Goal: Task Accomplishment & Management: Manage account settings

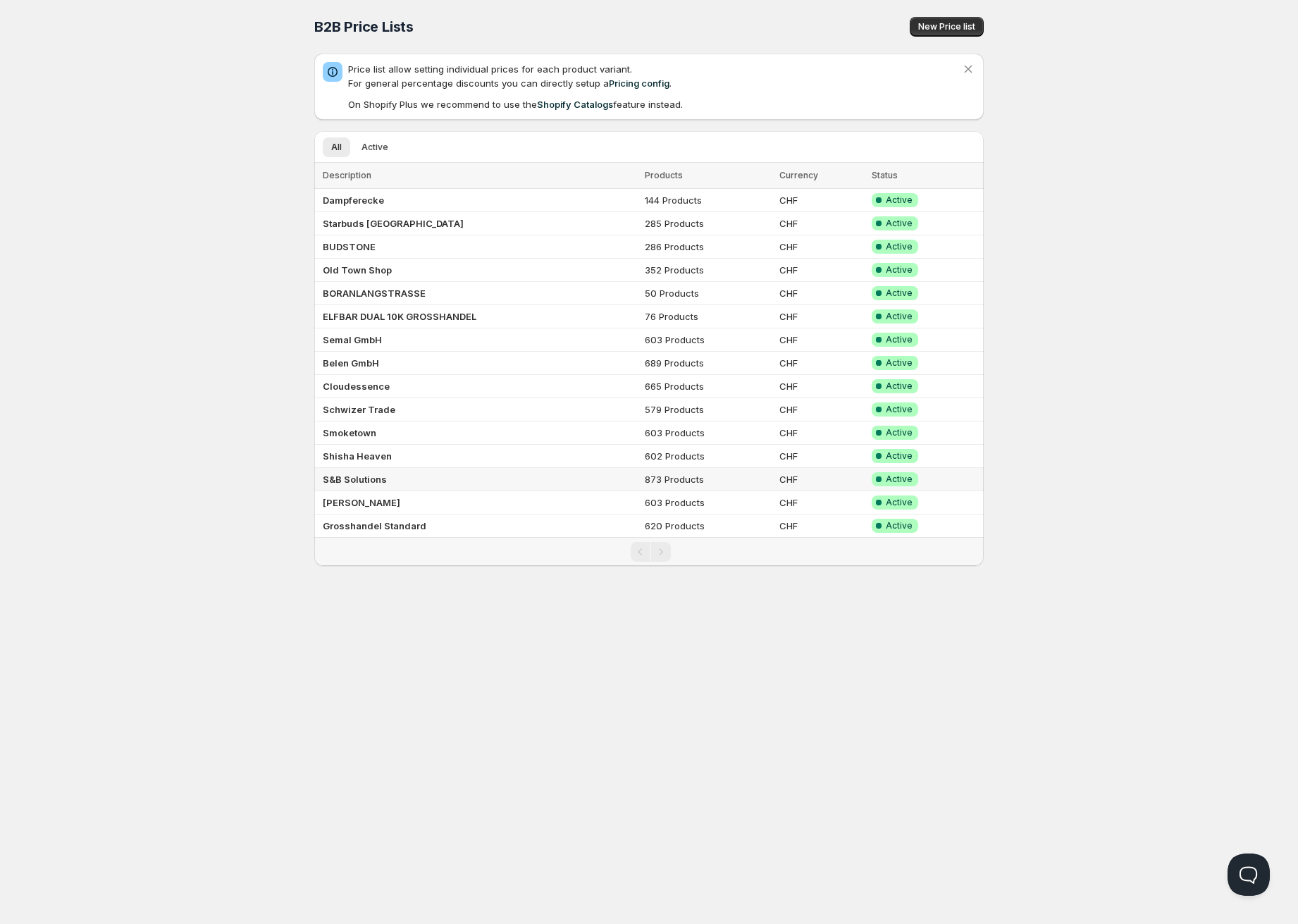
click at [368, 478] on b "S&B Solutions" at bounding box center [355, 479] width 64 height 12
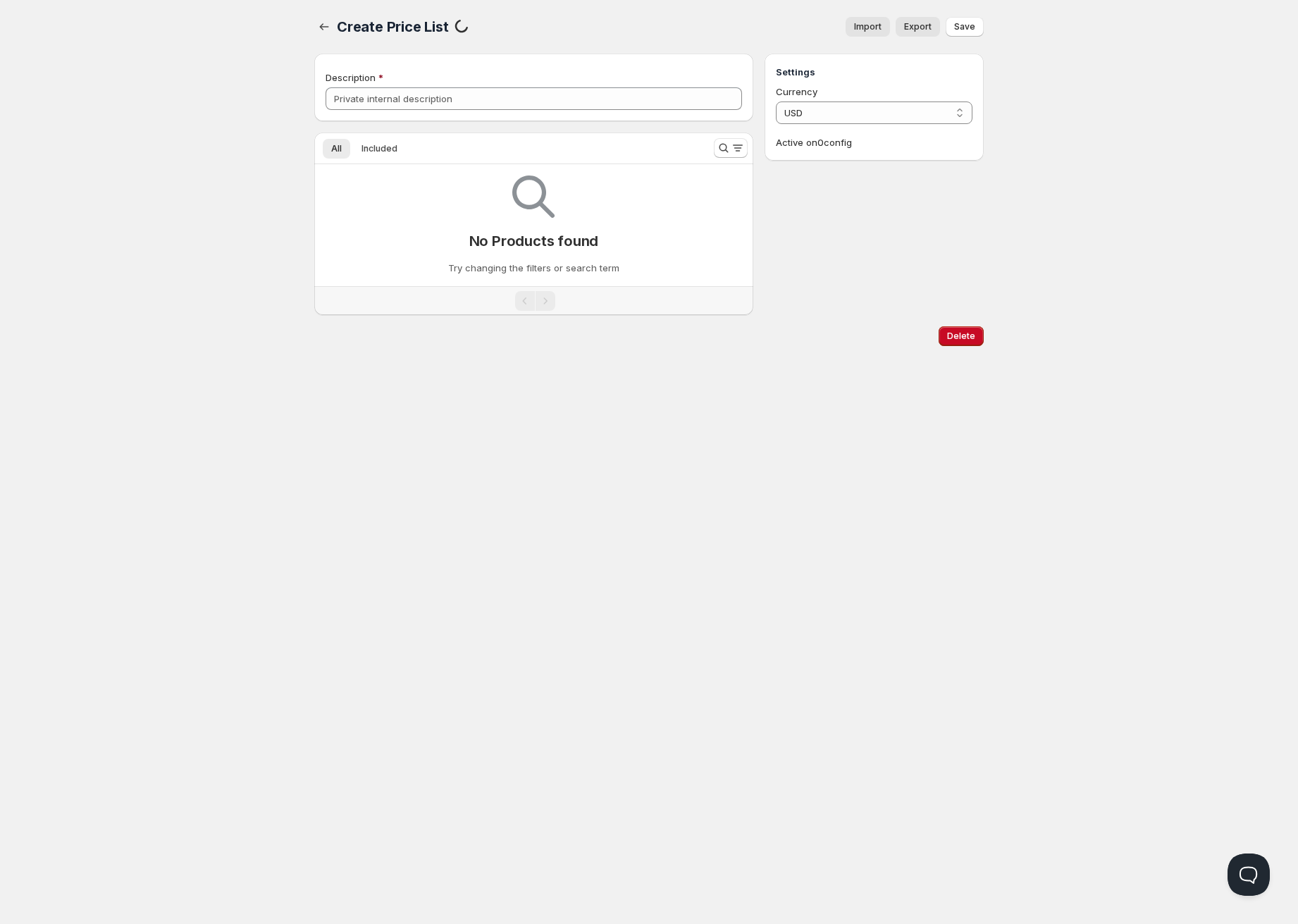
type input "S&B Solutions"
select select "CHF"
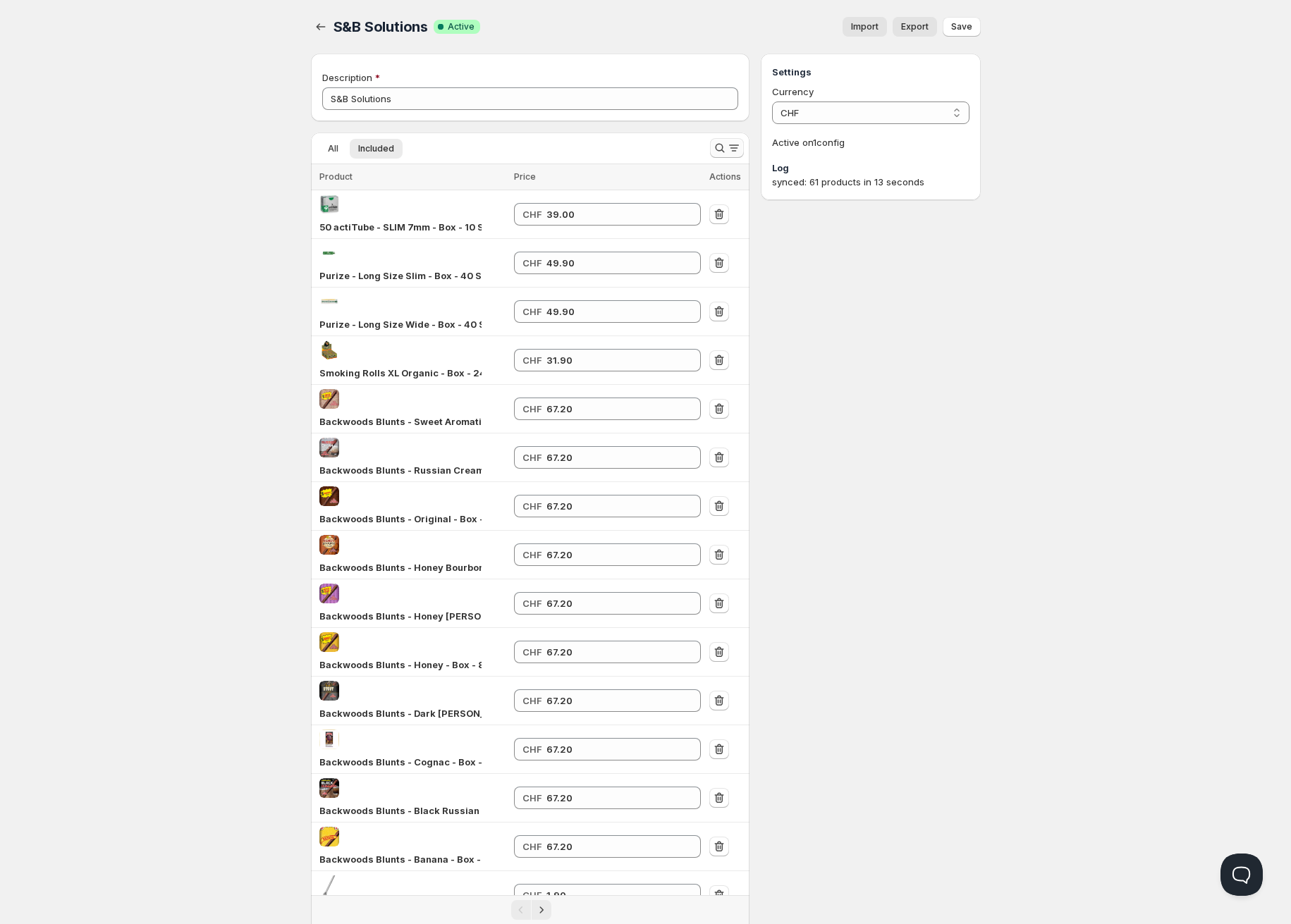
click at [715, 148] on icon "Search and filter results" at bounding box center [719, 148] width 14 height 14
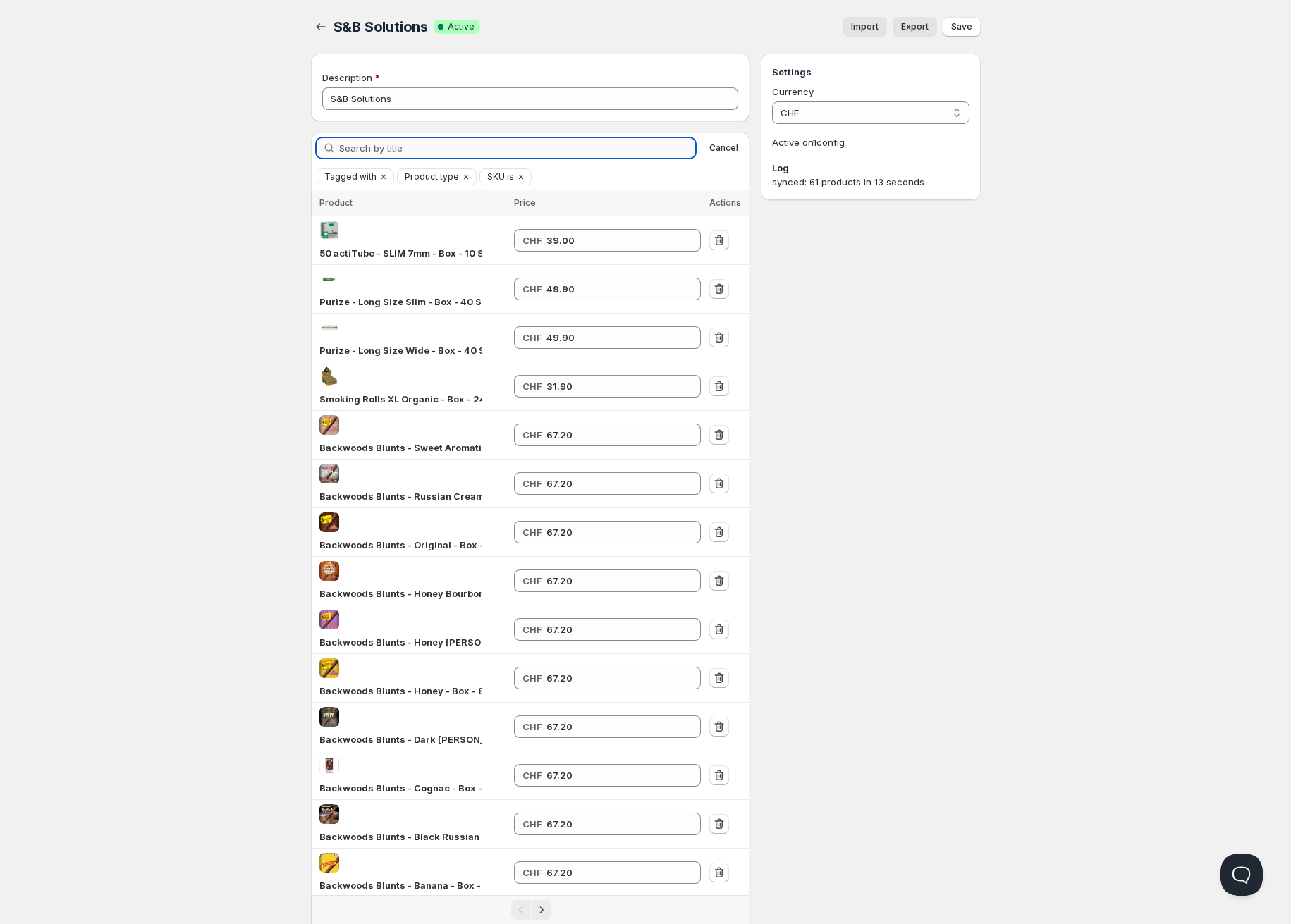
click at [397, 148] on input "Search by title" at bounding box center [517, 148] width 356 height 20
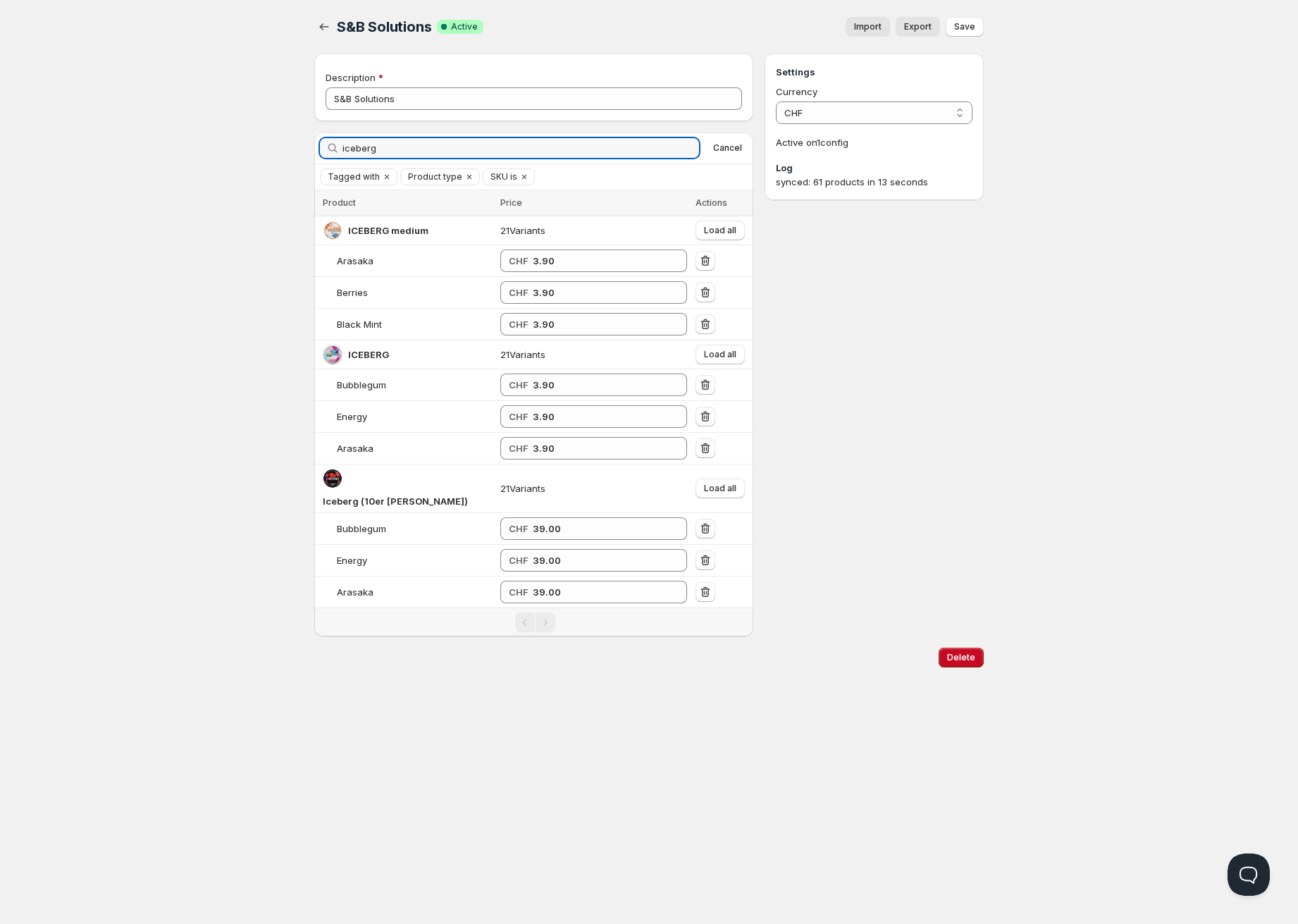
type input "iceberg"
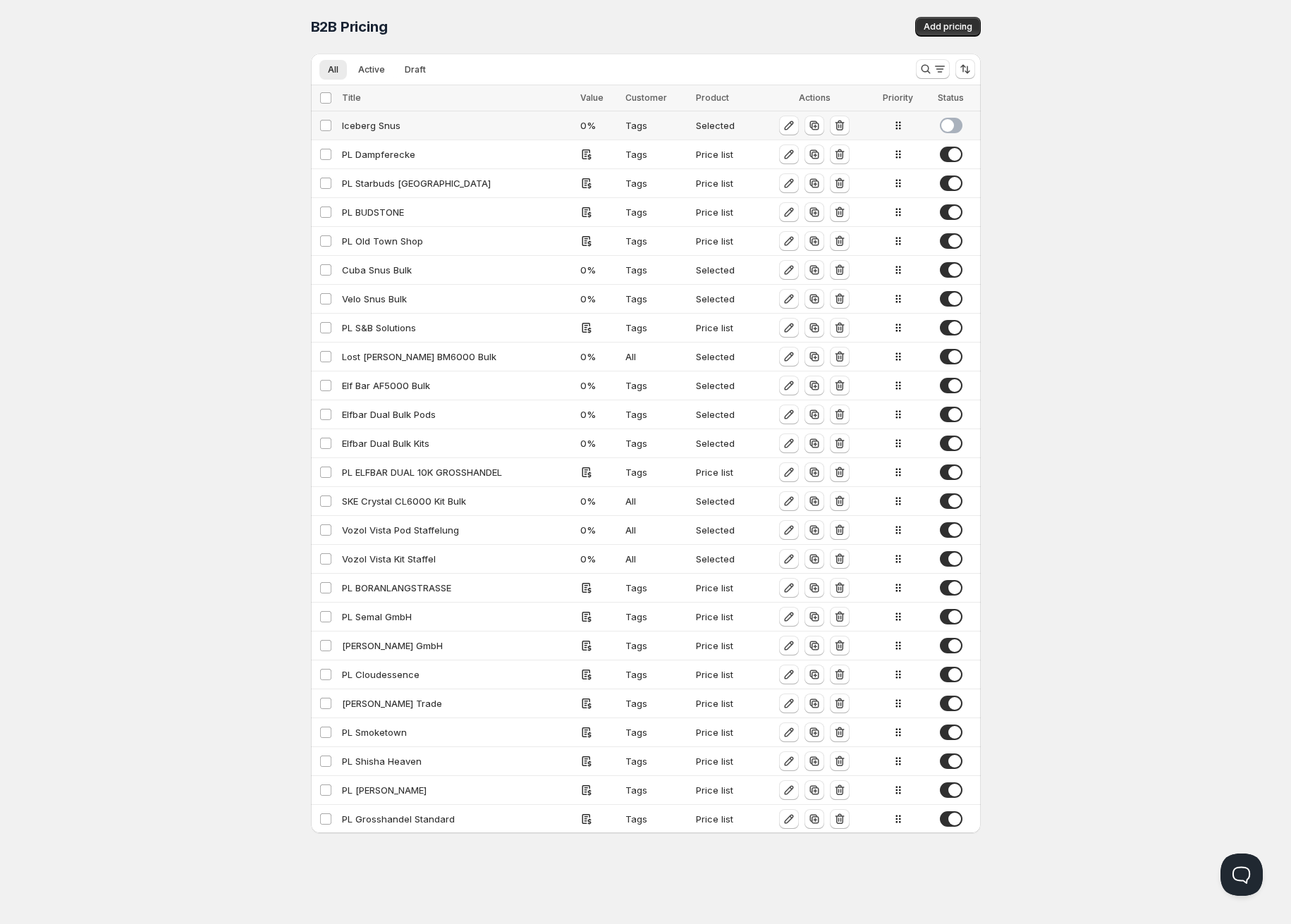
click at [497, 124] on div "Iceberg Snus" at bounding box center [456, 125] width 230 height 14
select select "CHF"
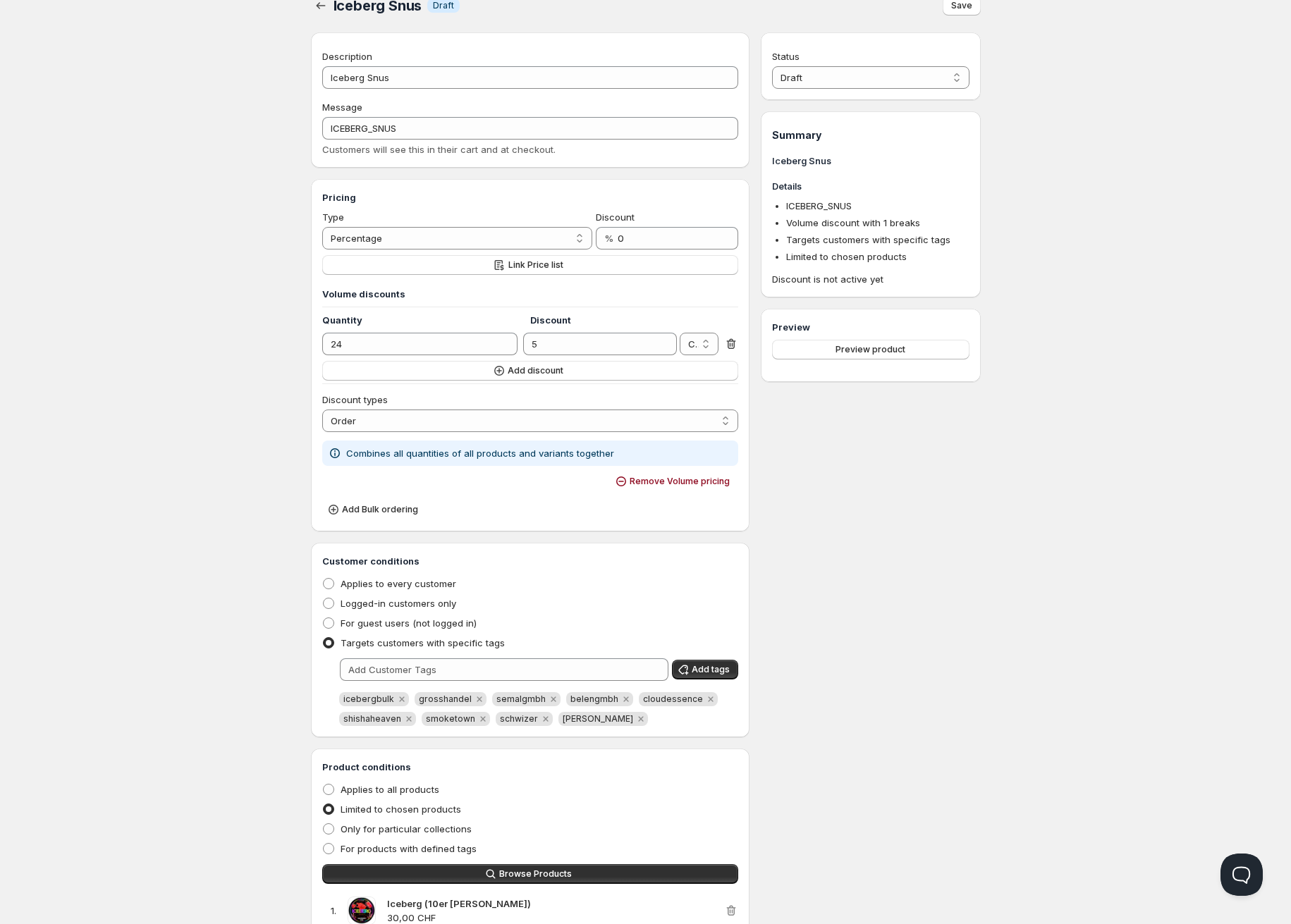
scroll to position [20, 0]
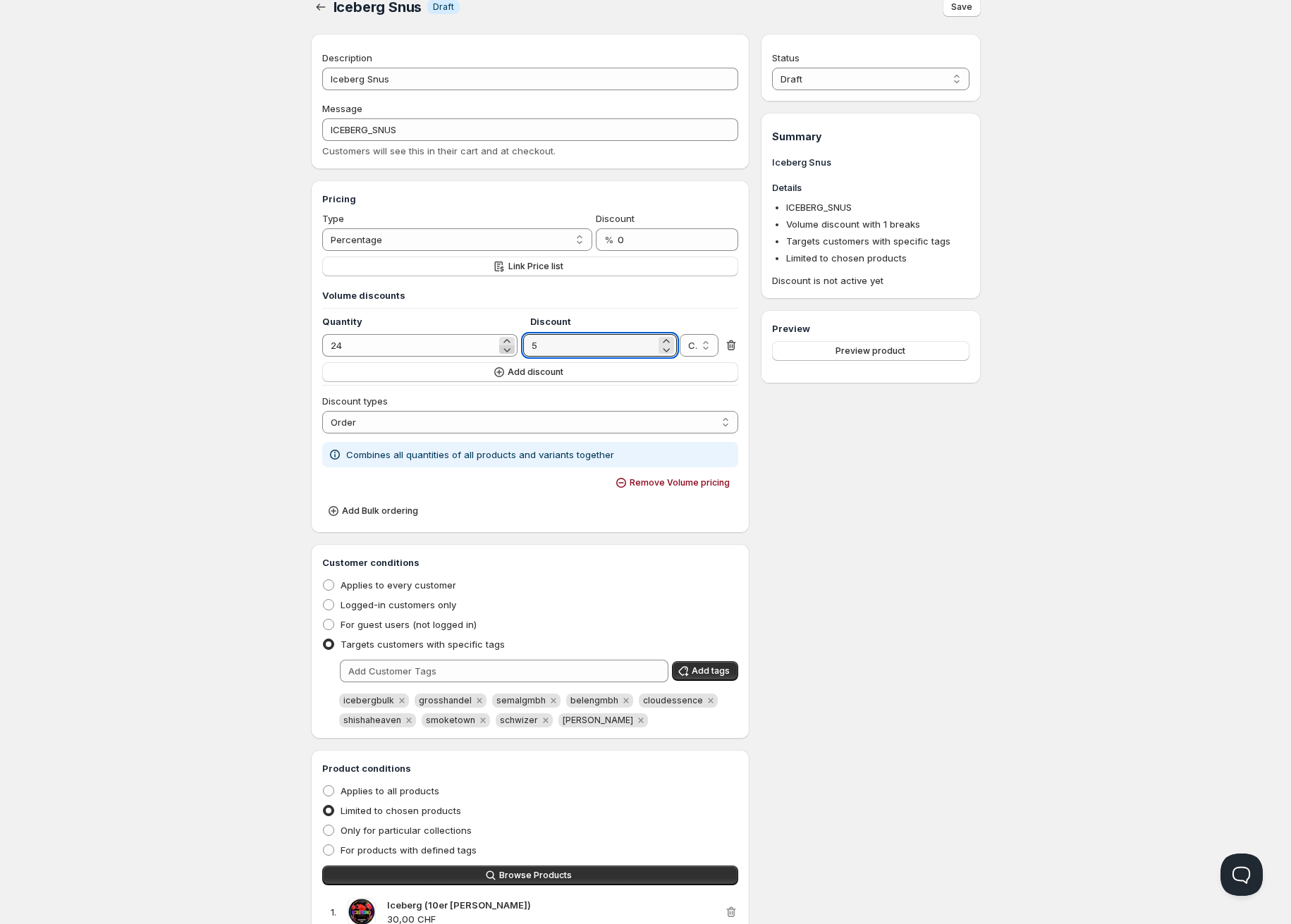
drag, startPoint x: 548, startPoint y: 340, endPoint x: 504, endPoint y: 346, distance: 44.4
click at [504, 346] on div "24 5 % CHF CHF" at bounding box center [530, 345] width 417 height 22
type input "0"
click at [868, 80] on select "Draft Active" at bounding box center [870, 78] width 196 height 22
select select "1"
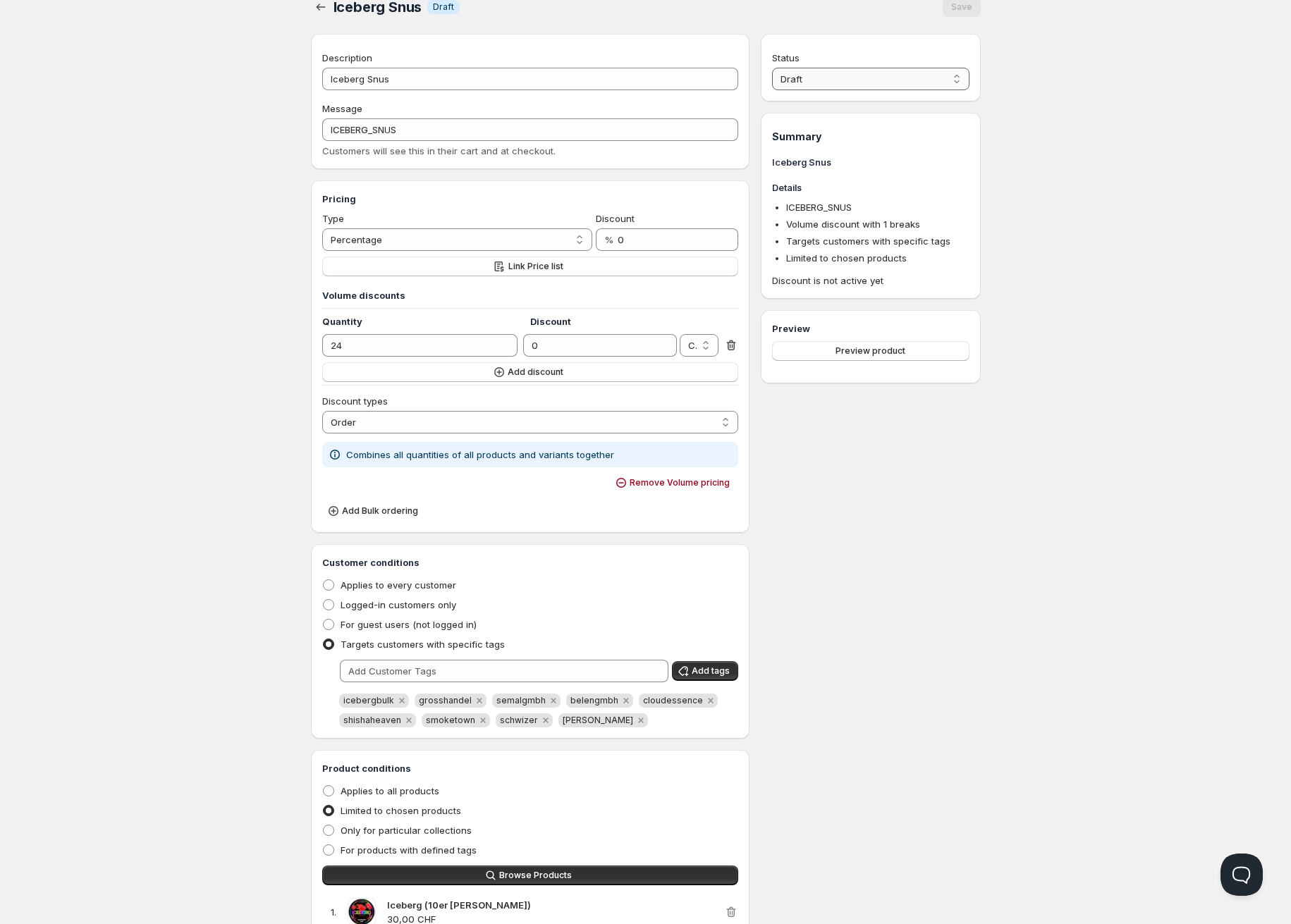
click at [772, 67] on select "Draft Active" at bounding box center [870, 78] width 196 height 22
click at [952, 7] on span "Save" at bounding box center [961, 7] width 21 height 12
click at [318, 8] on icon "button" at bounding box center [320, 7] width 9 height 7
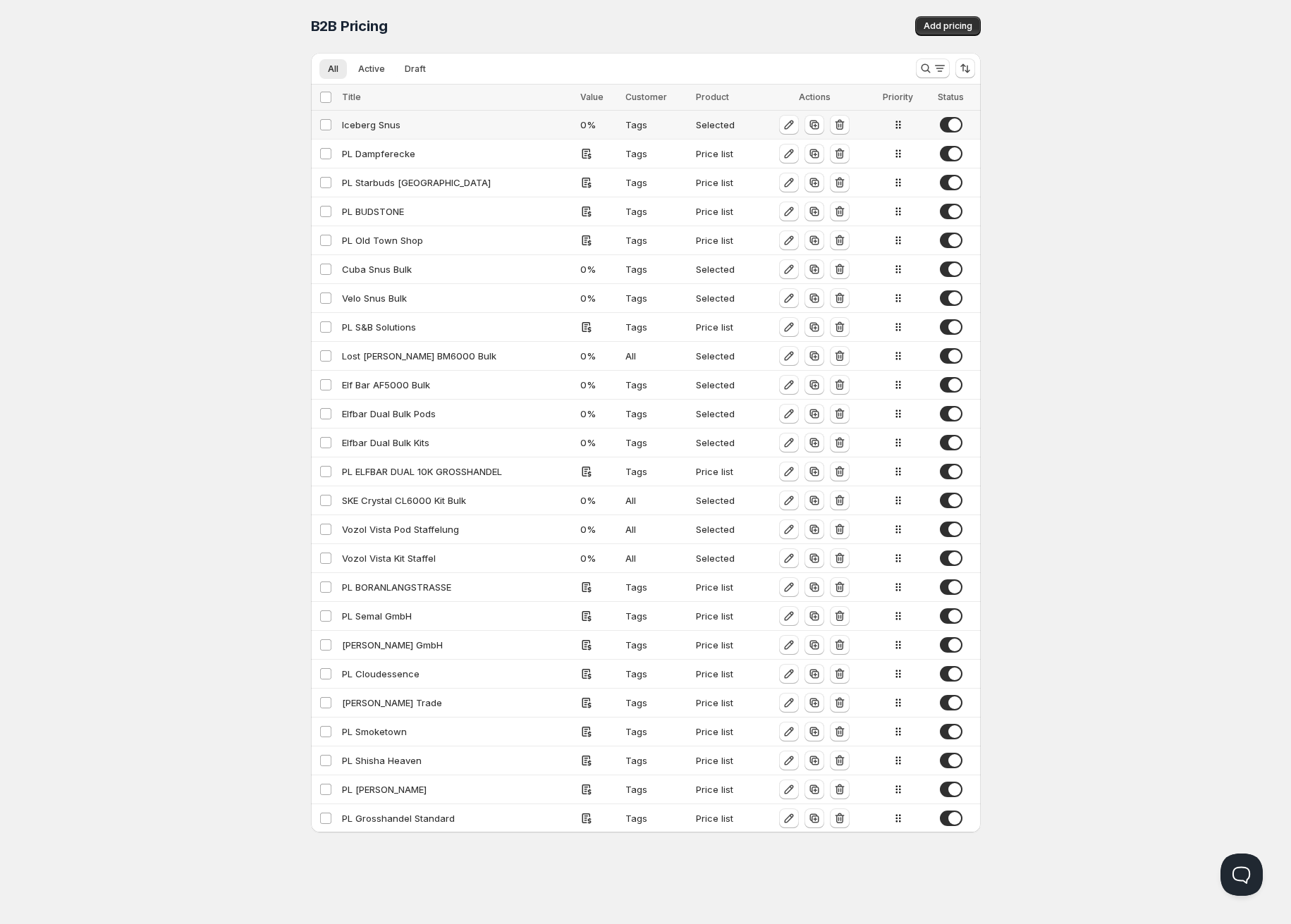
click at [947, 124] on span at bounding box center [951, 125] width 22 height 15
click at [242, 182] on div "Home Pricing Price lists Checkout Forms Submissions Settings Features Plans B2B…" at bounding box center [646, 461] width 1291 height 924
click at [478, 123] on div "Iceberg Snus" at bounding box center [456, 125] width 230 height 14
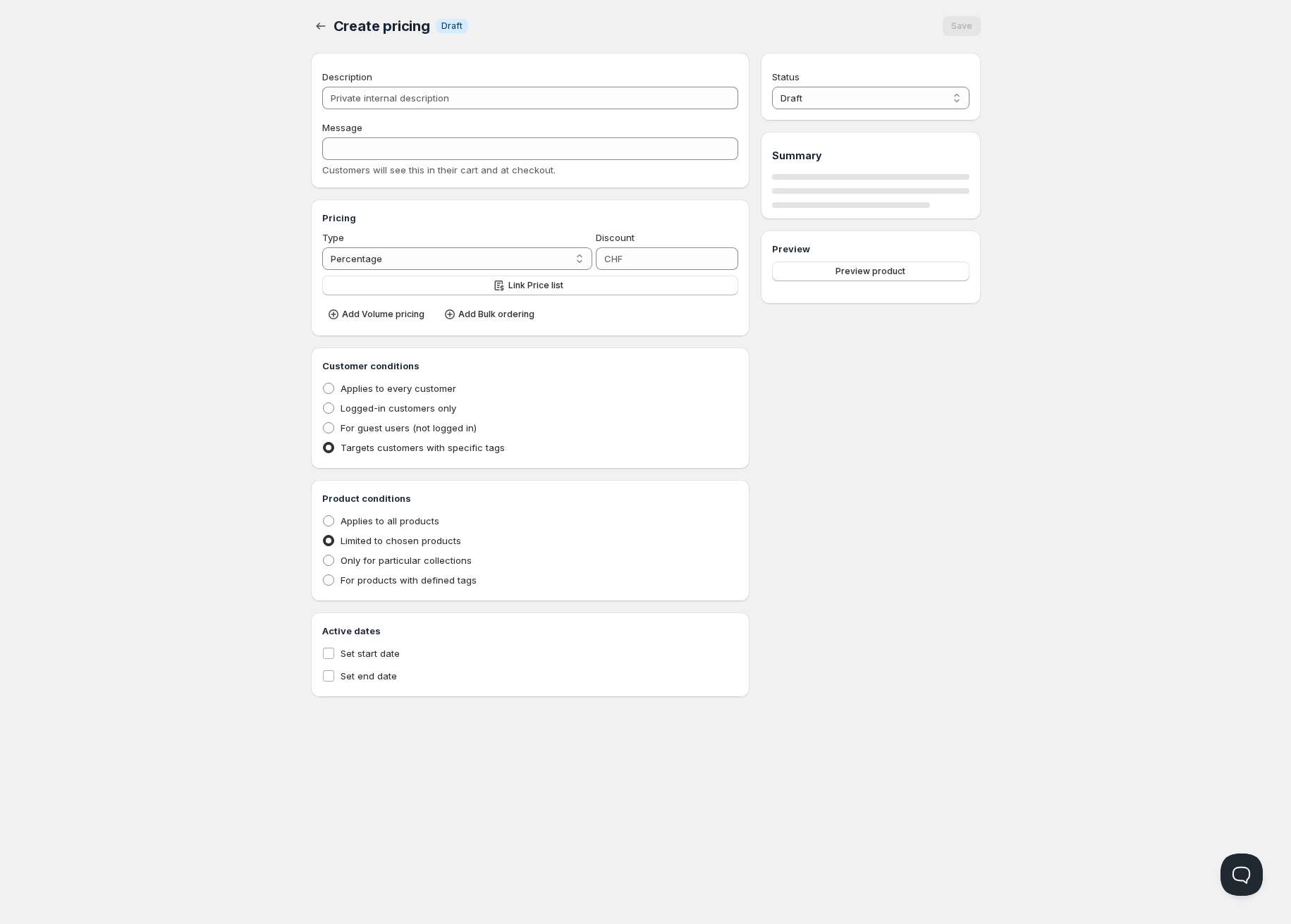
type input "Iceberg Snus"
type input "ICEBERG_SNUS"
type input "0"
radio input "true"
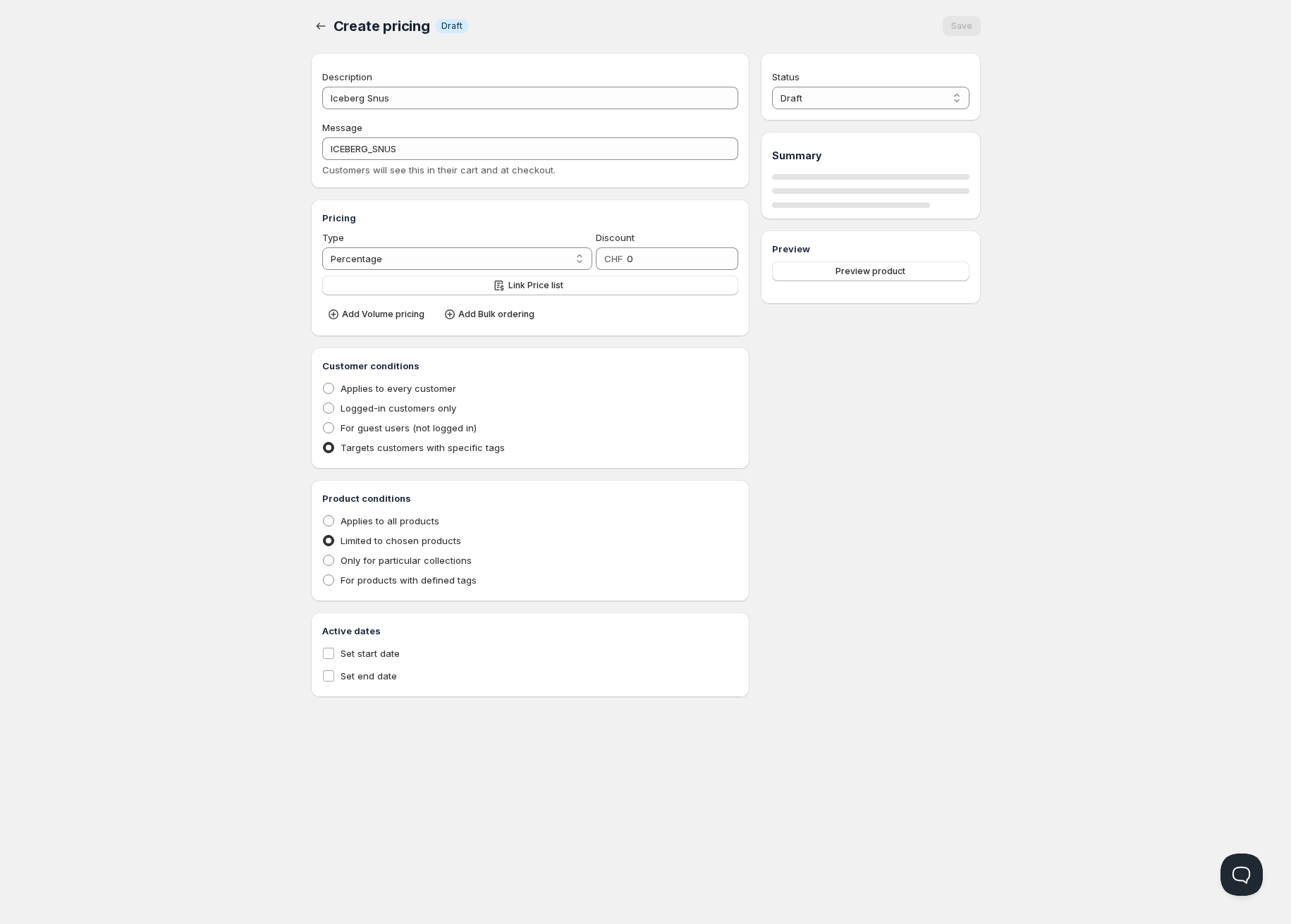
select select "CHF"
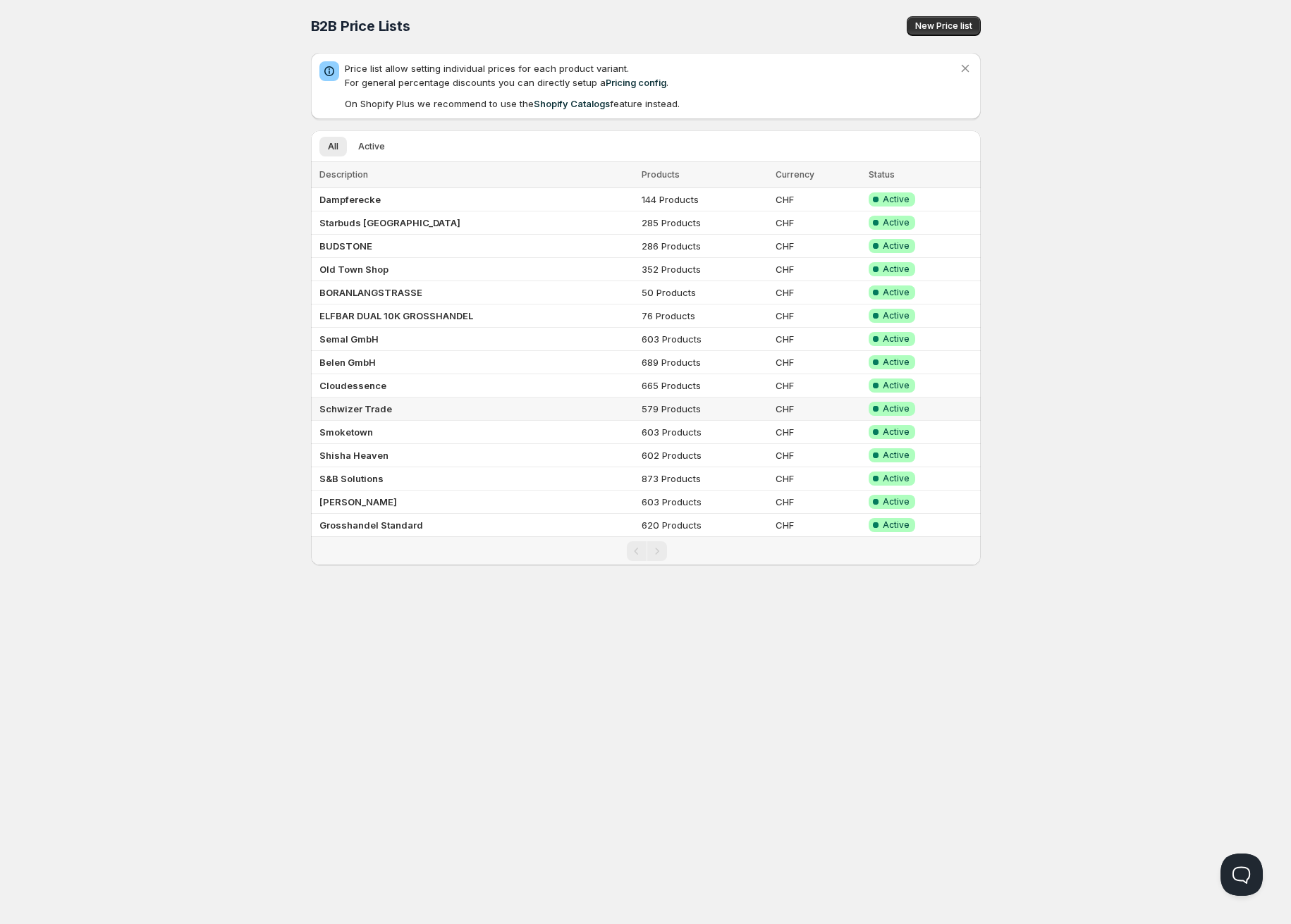
click at [362, 410] on b "Schwizer Trade" at bounding box center [356, 409] width 72 height 12
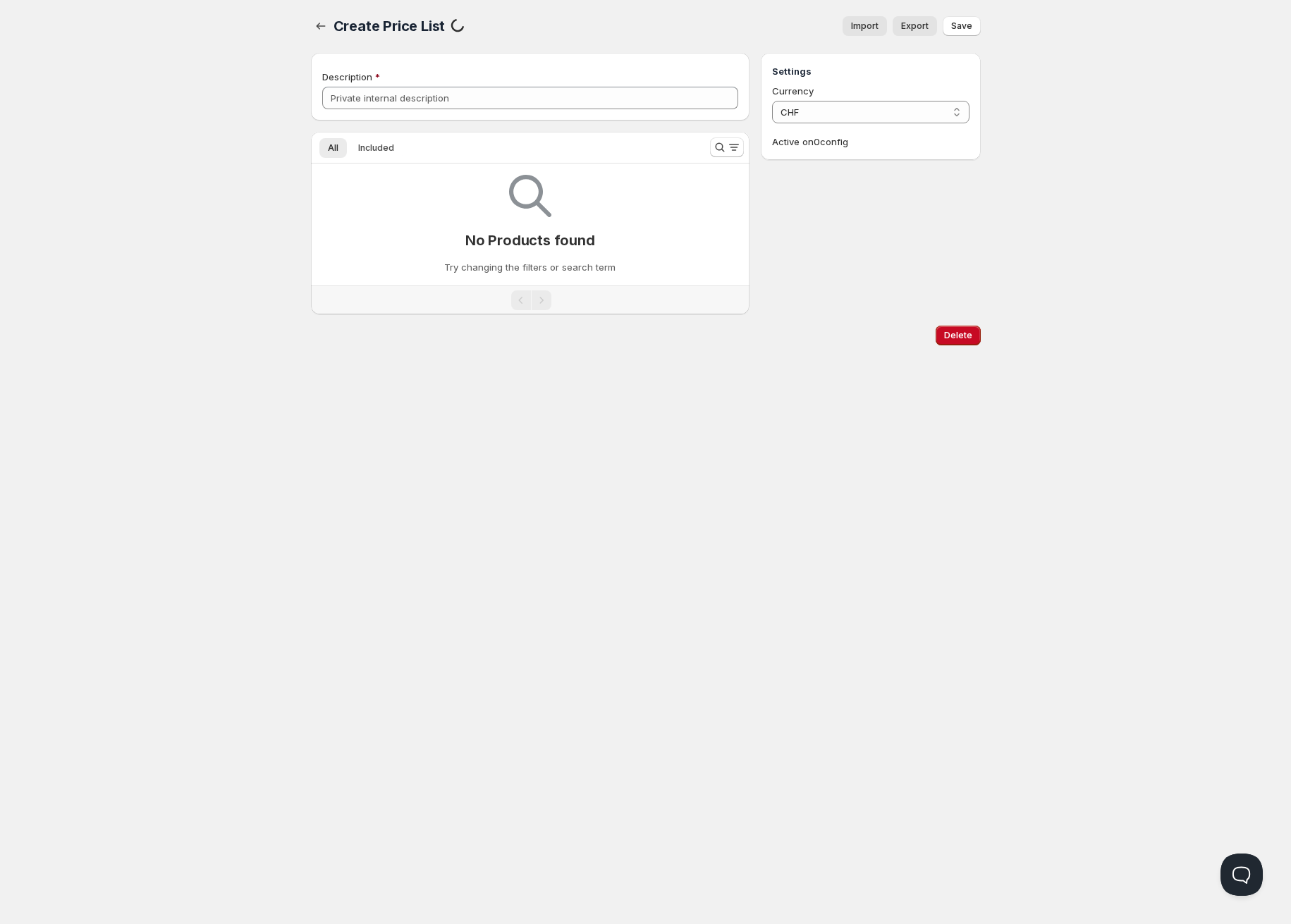
type input "Schwizer Trade"
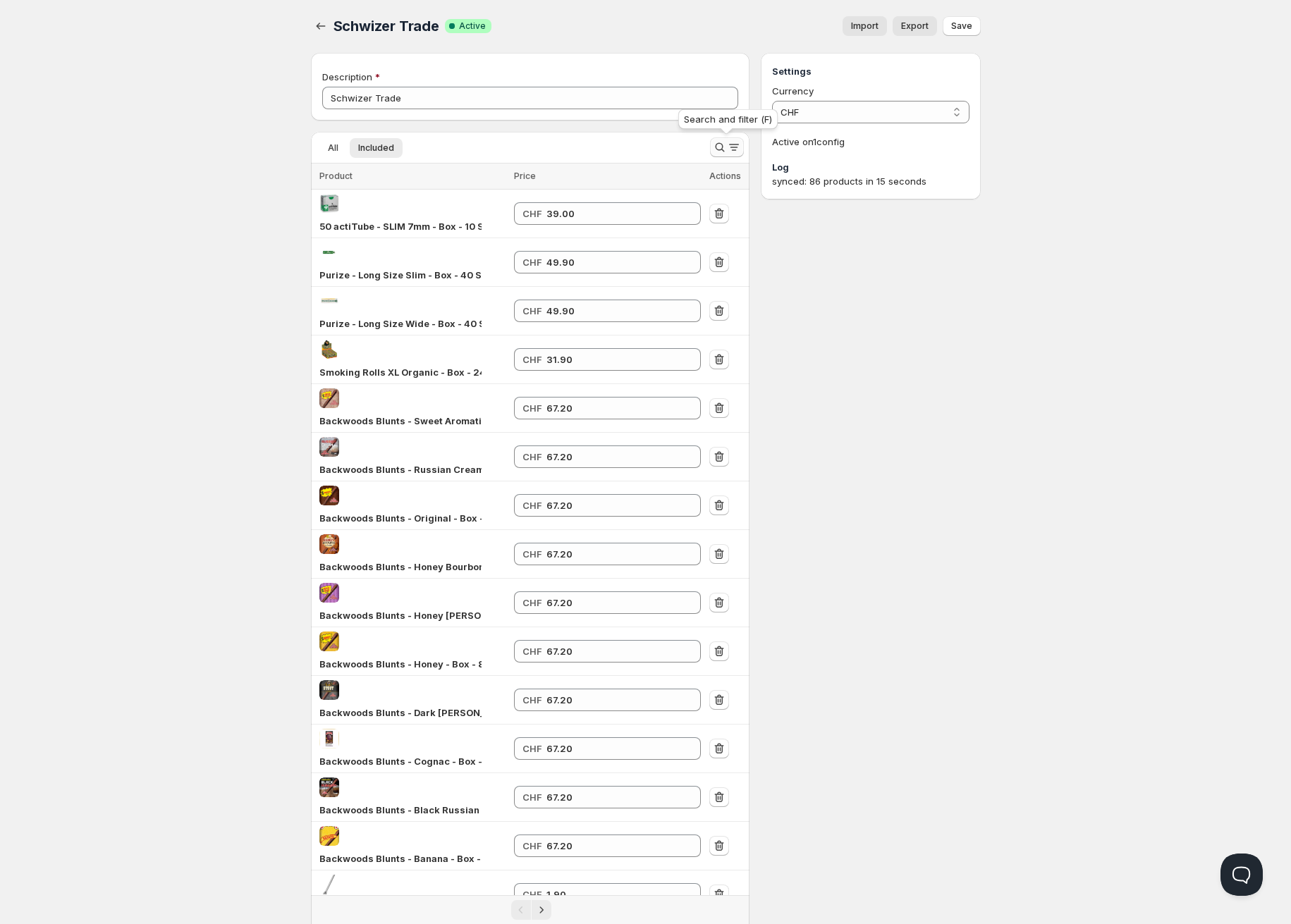
click at [722, 151] on icon "Search and filter results" at bounding box center [719, 147] width 14 height 14
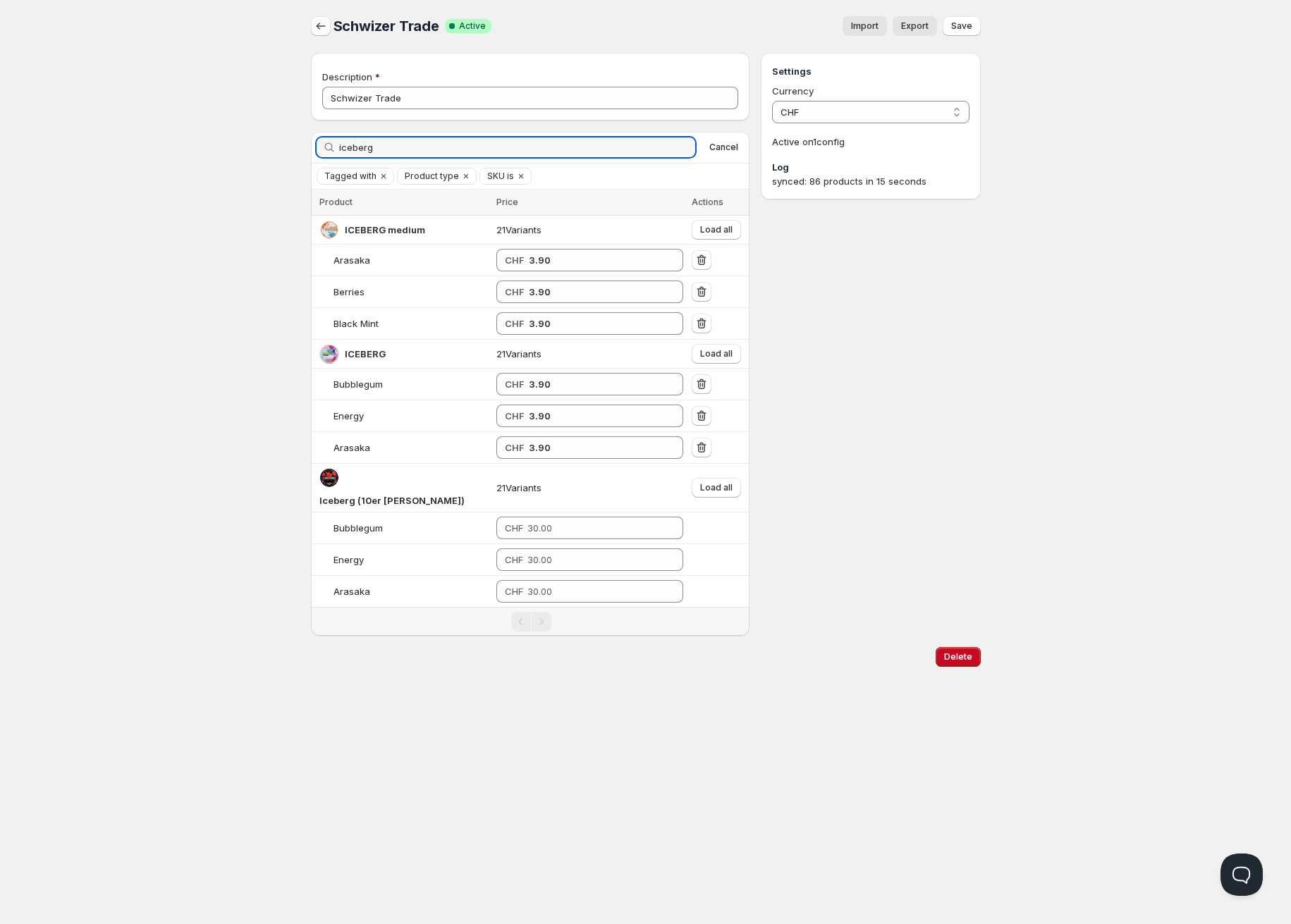
type input "iceberg"
click at [317, 27] on icon "button" at bounding box center [320, 26] width 9 height 7
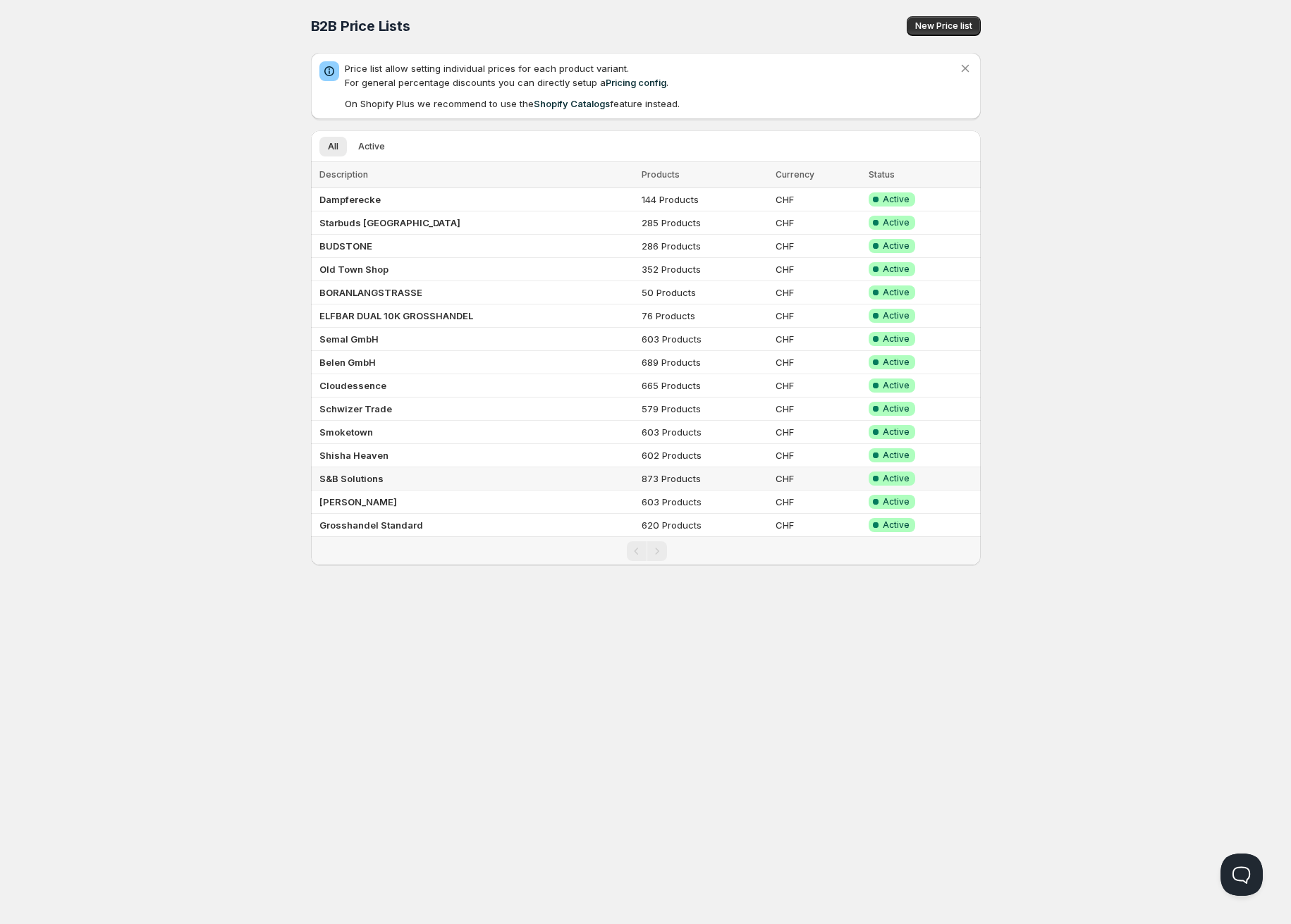
click at [351, 479] on b "S&B Solutions" at bounding box center [351, 479] width 64 height 12
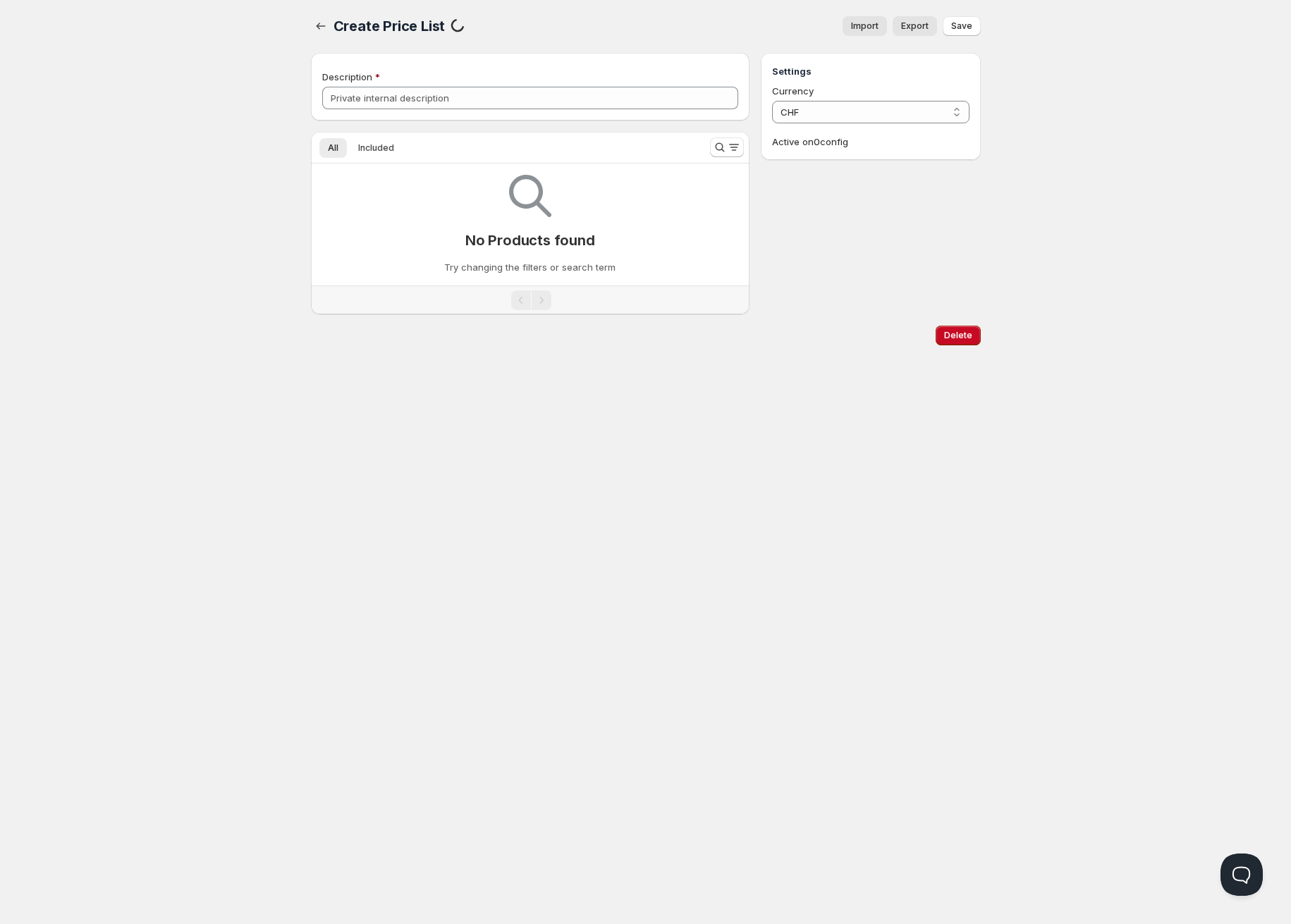
type input "S&B Solutions"
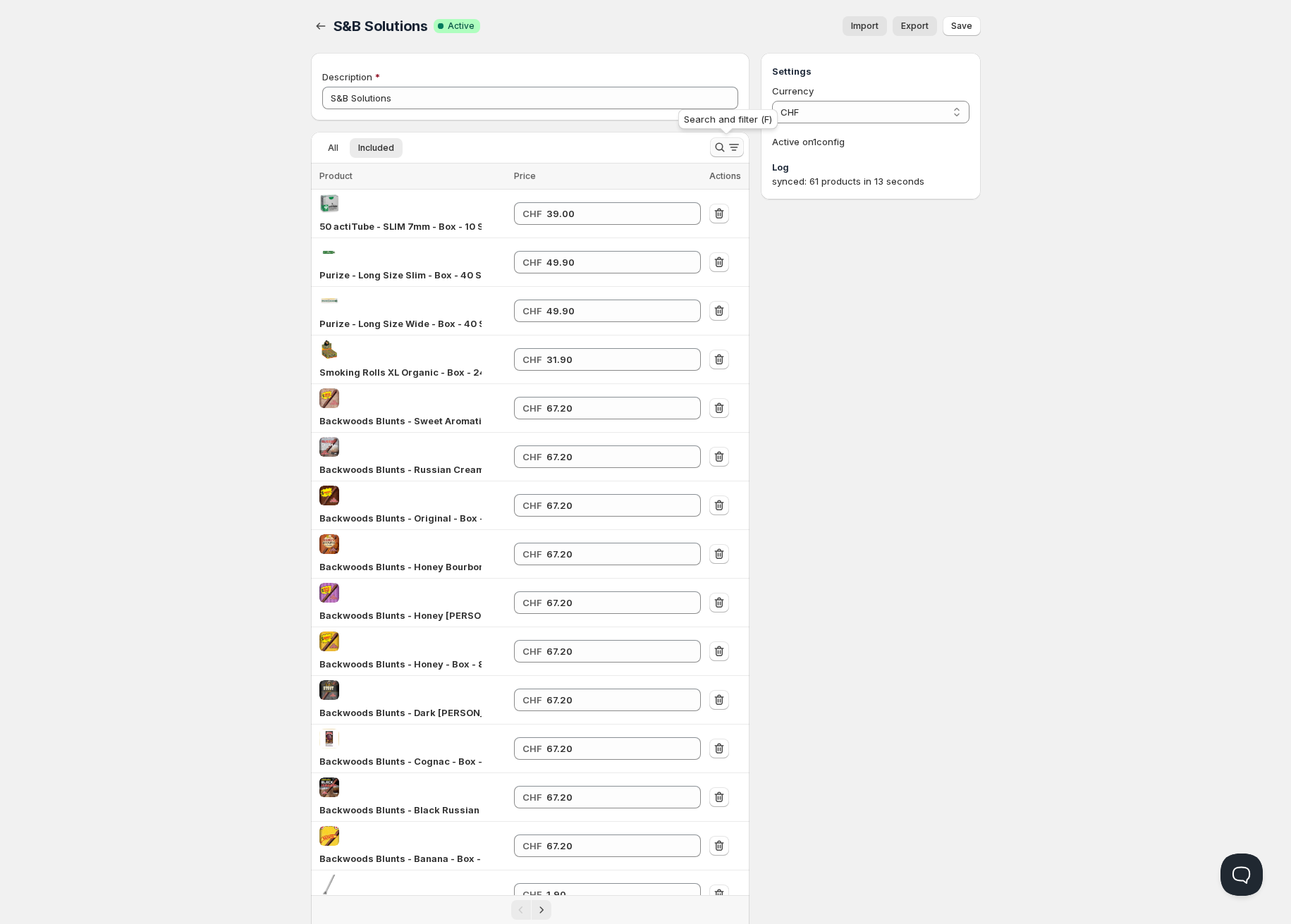
click at [722, 151] on icon "Search and filter results" at bounding box center [719, 147] width 14 height 14
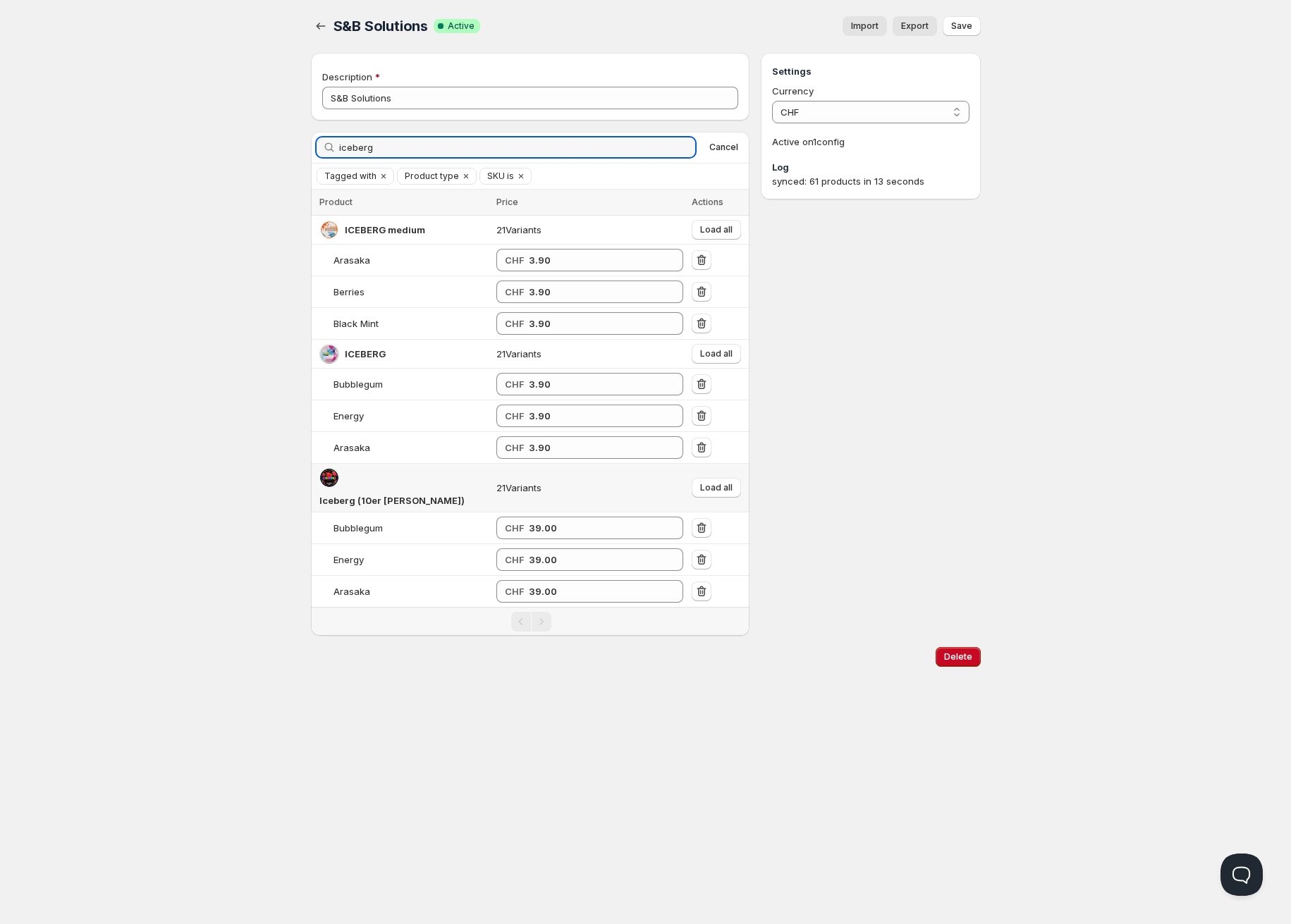
type input "iceberg"
click at [737, 483] on td "Load all" at bounding box center [719, 487] width 62 height 49
click at [722, 483] on span "Load all" at bounding box center [716, 488] width 33 height 12
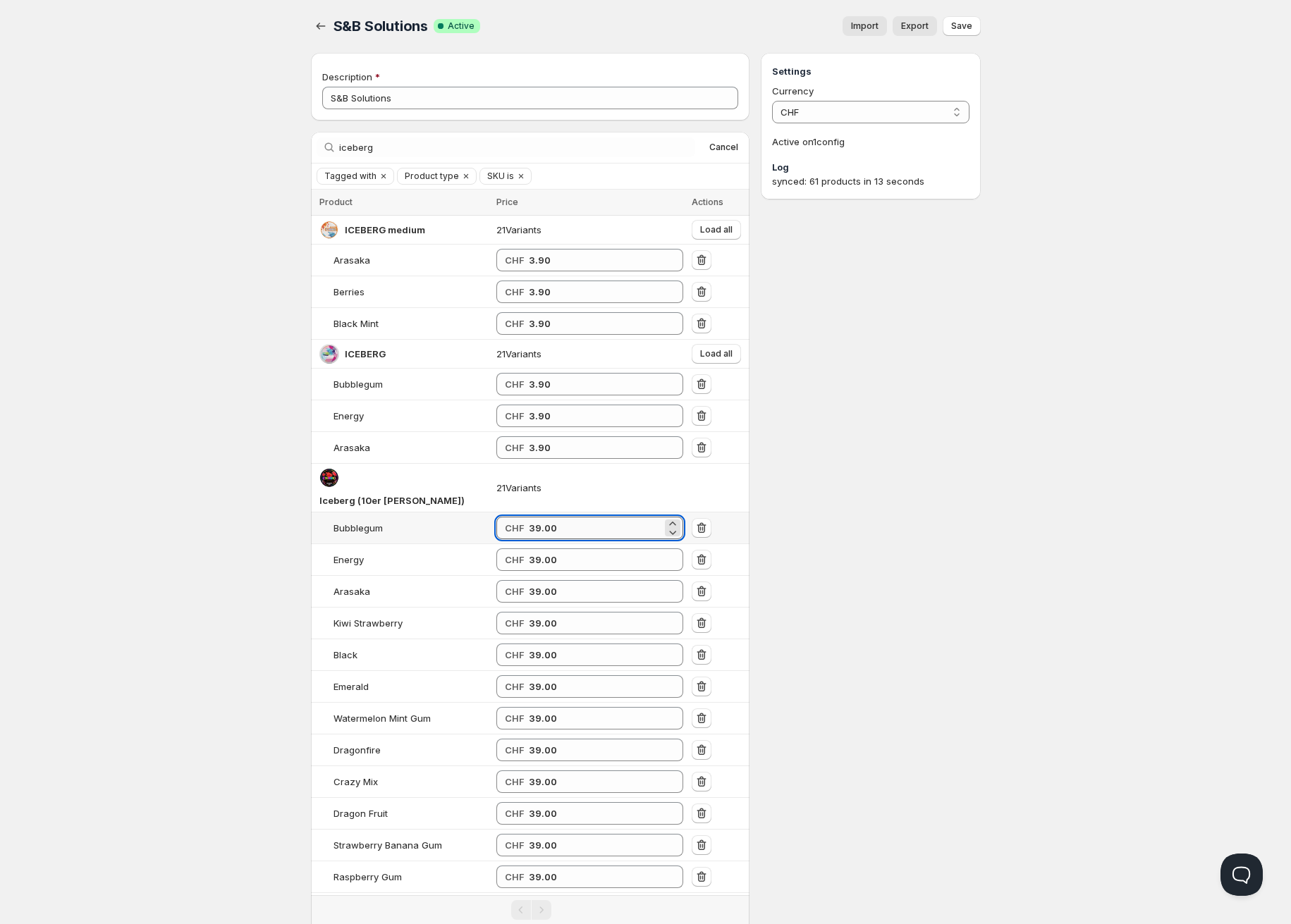
click at [531, 516] on input "39.00" at bounding box center [596, 527] width 133 height 22
drag, startPoint x: 531, startPoint y: 511, endPoint x: 444, endPoint y: 509, distance: 87.0
click at [444, 512] on tr "Bubblegum CHF 30" at bounding box center [530, 528] width 439 height 32
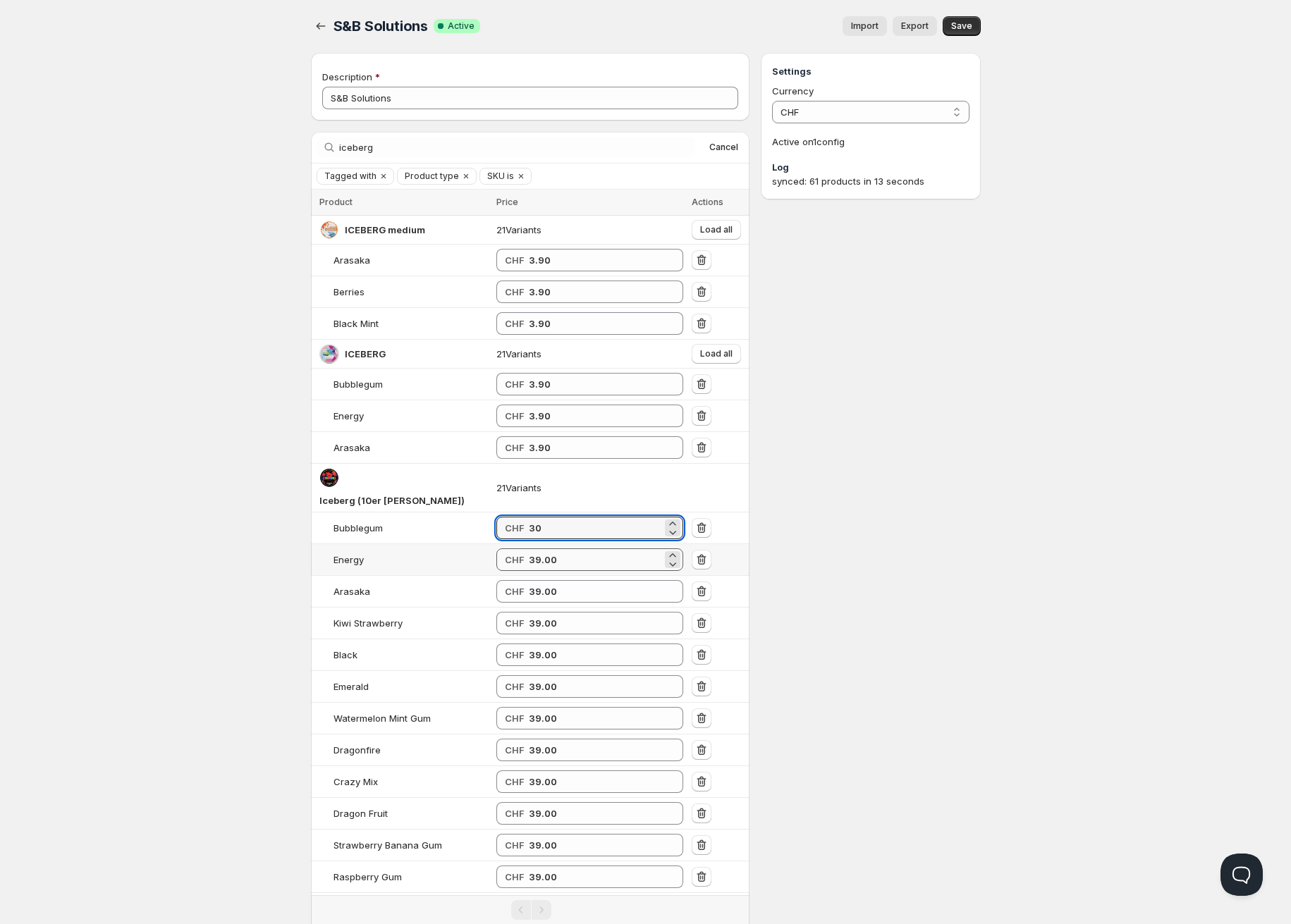
type input "30"
click at [529, 548] on input "39.00" at bounding box center [596, 559] width 133 height 22
paste input "number"
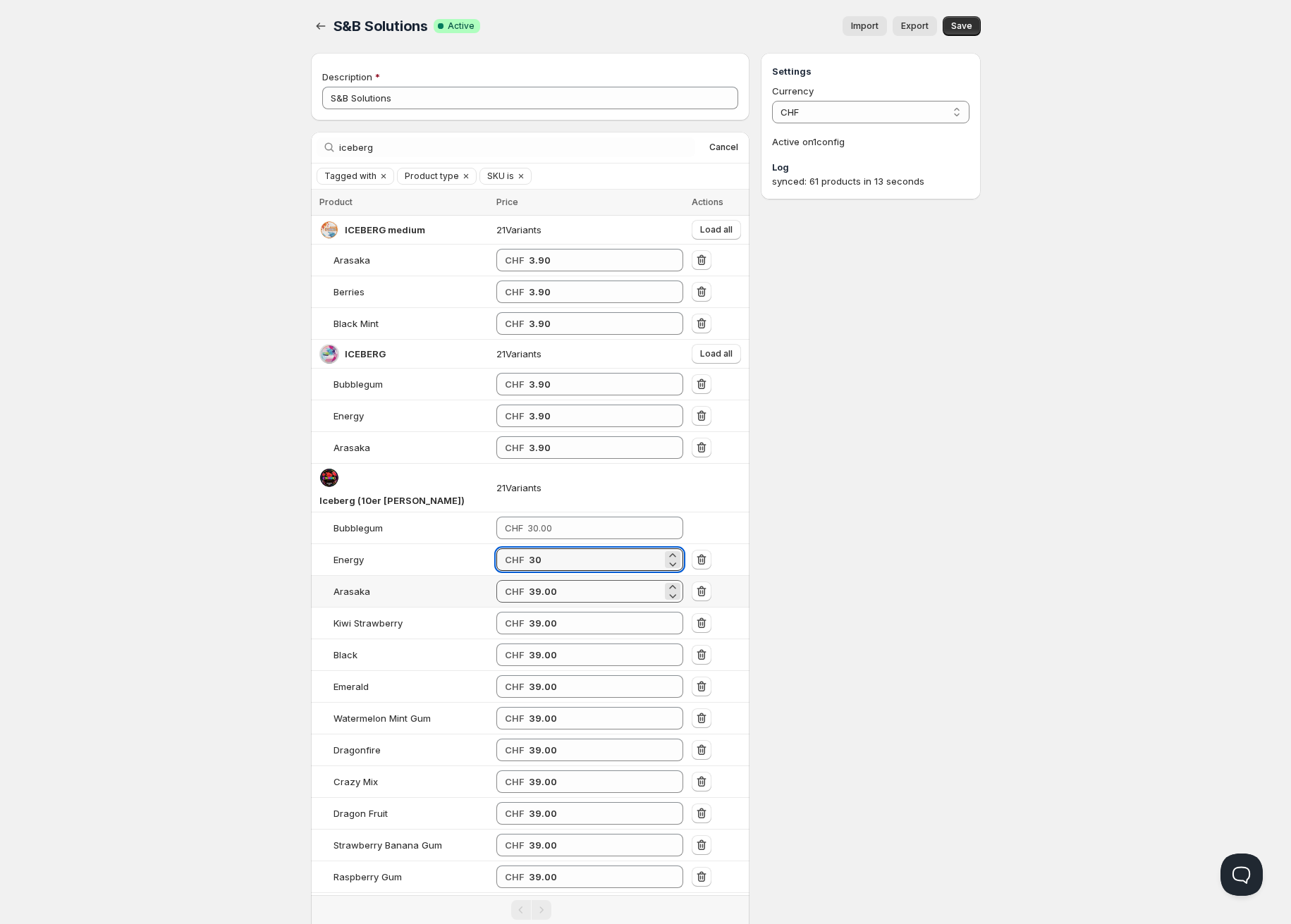
type input "30"
click at [529, 580] on input "39.00" at bounding box center [596, 591] width 133 height 22
paste input "number"
type input "30"
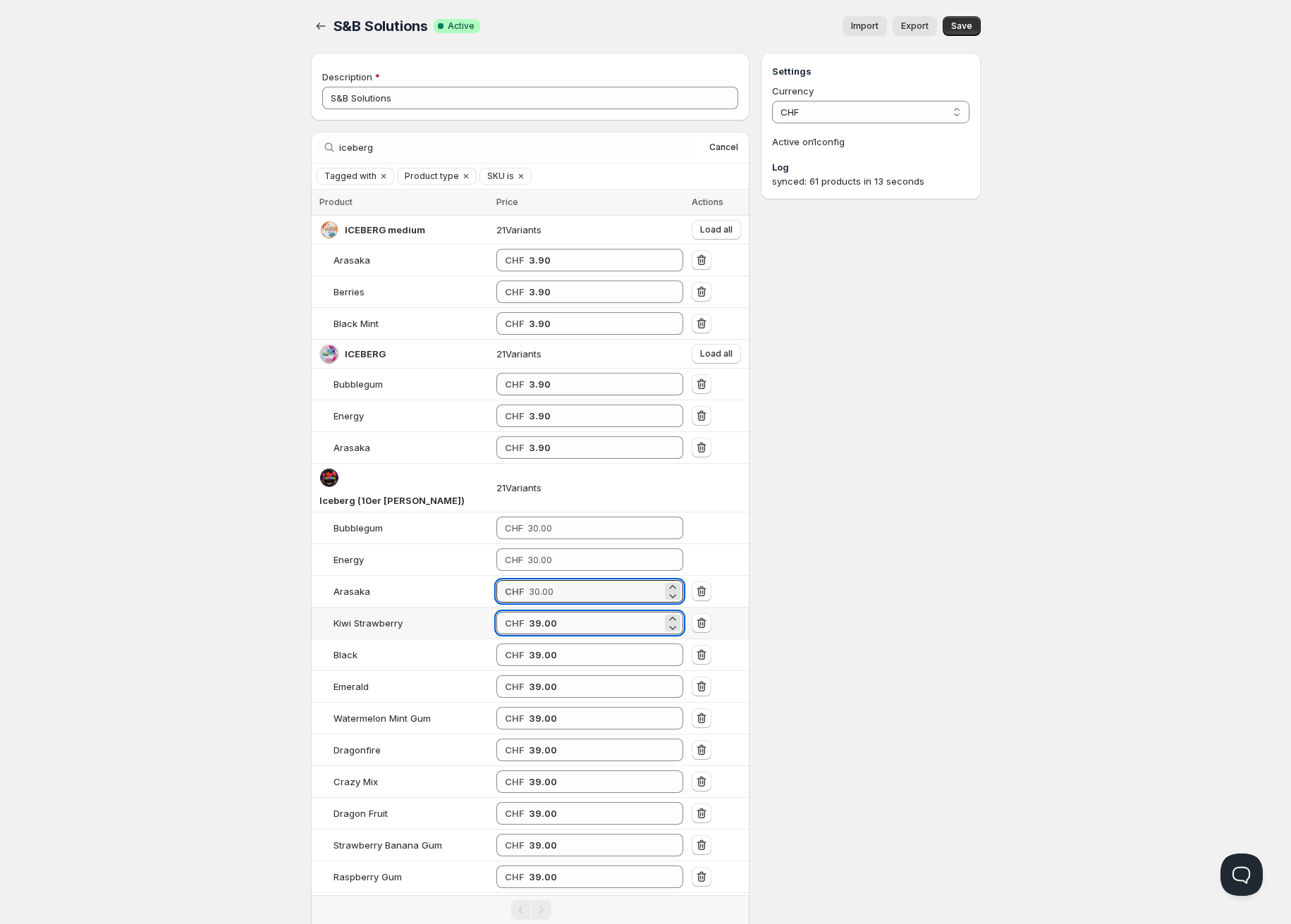
click at [529, 612] on input "39.00" at bounding box center [596, 623] width 133 height 22
paste input "number"
type input "30"
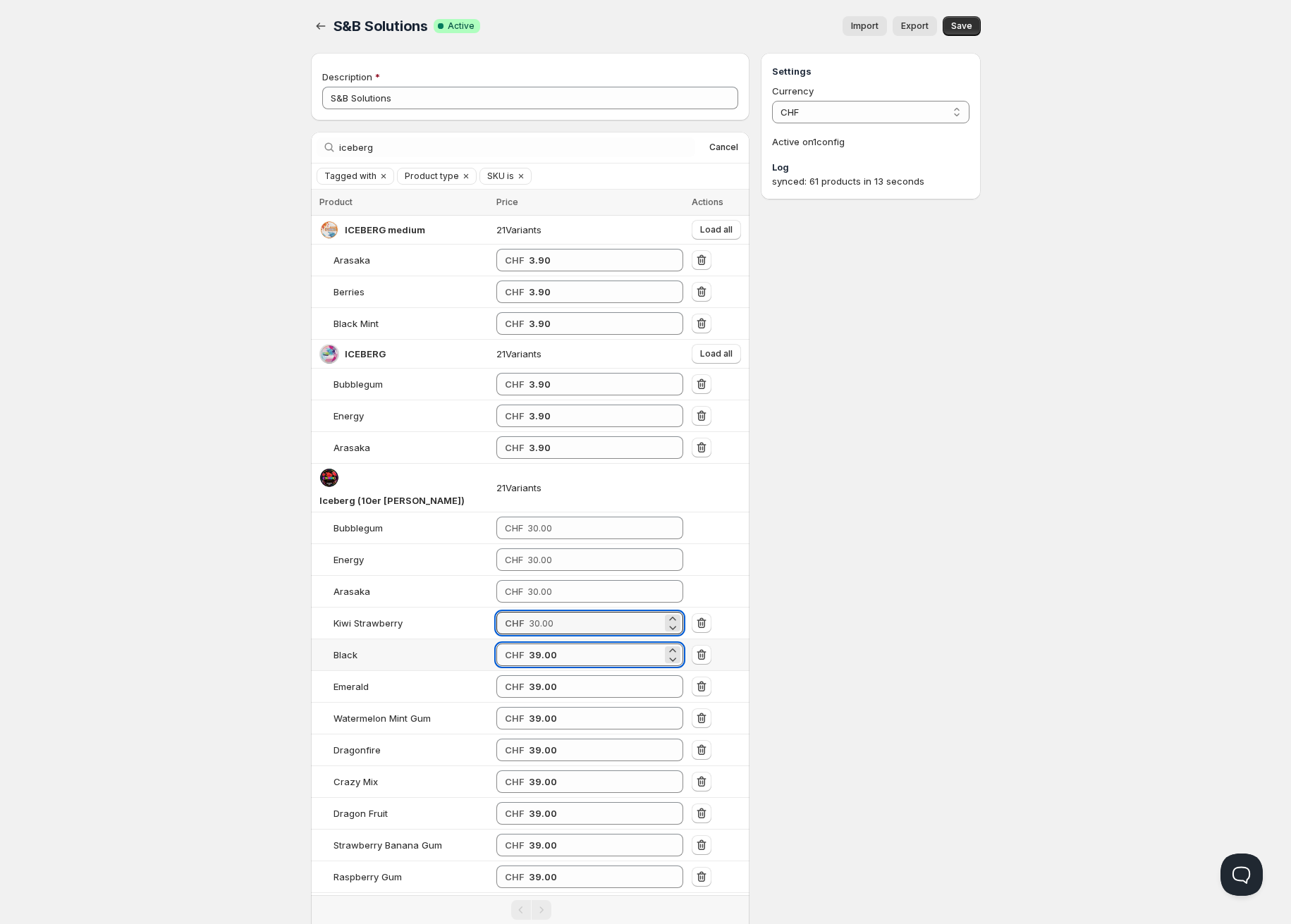
click at [529, 643] on input "39.00" at bounding box center [596, 654] width 133 height 22
paste input "number"
type input "30"
click at [513, 679] on td "CHF 39.00" at bounding box center [590, 686] width 196 height 32
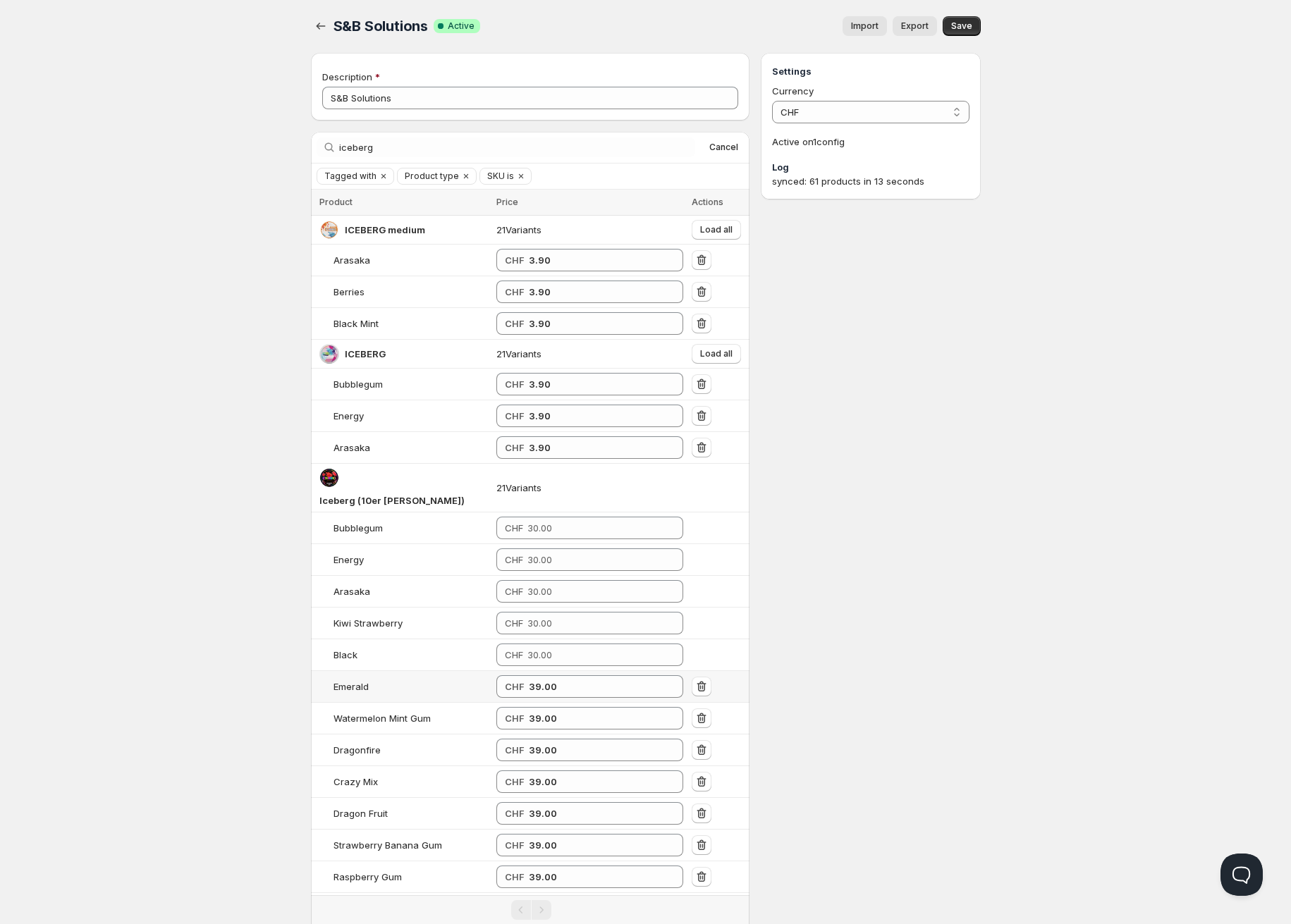
click at [513, 679] on td "CHF 39.00" at bounding box center [590, 686] width 196 height 32
click at [529, 675] on input "39.00" at bounding box center [596, 686] width 133 height 22
paste input "number"
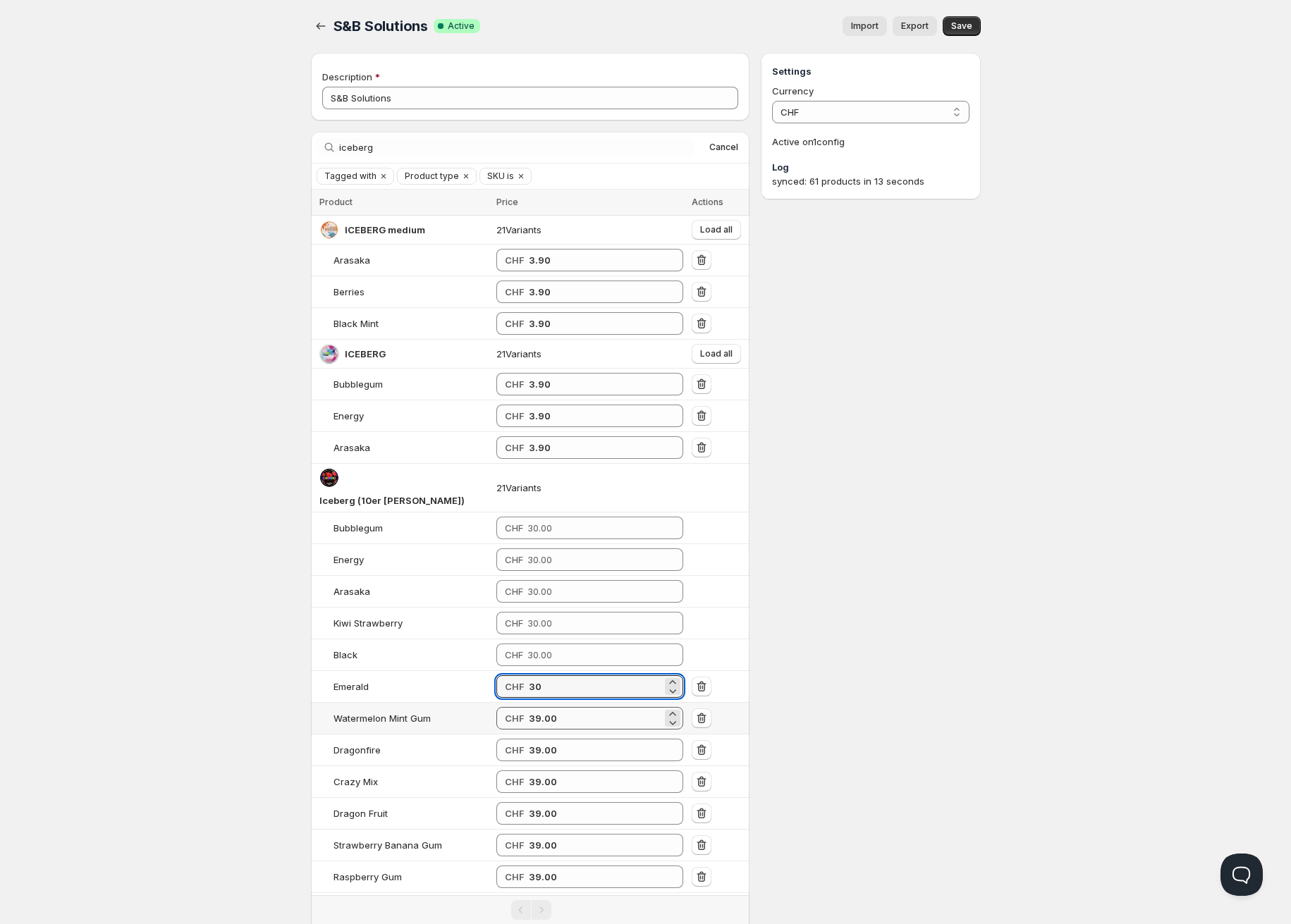
type input "30"
click at [529, 707] on input "39.00" at bounding box center [596, 718] width 133 height 22
paste input "number"
type input "30"
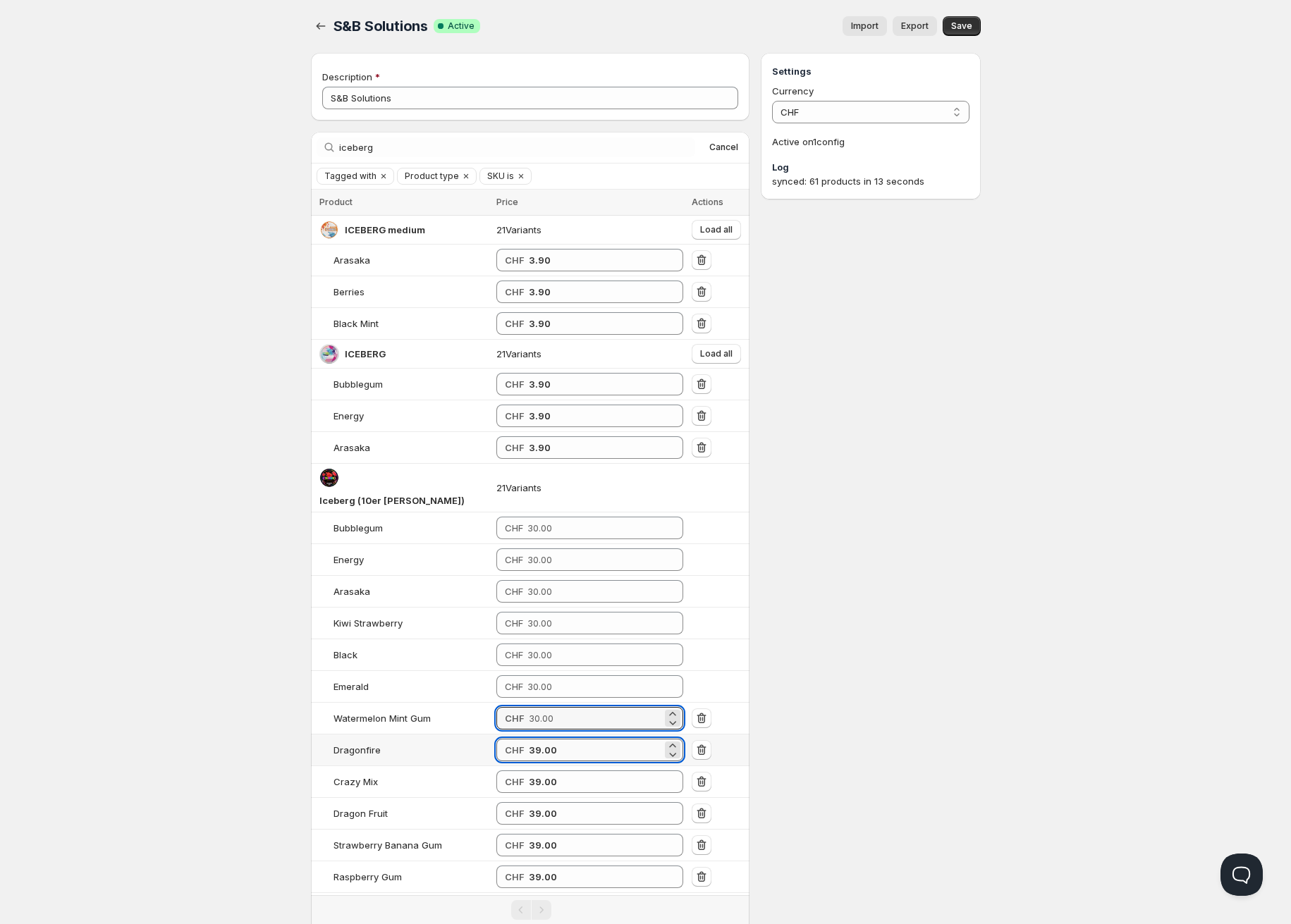
click at [529, 739] on input "39.00" at bounding box center [596, 749] width 133 height 22
paste input "number"
type input "30"
click at [529, 770] on input "39.00" at bounding box center [596, 781] width 133 height 22
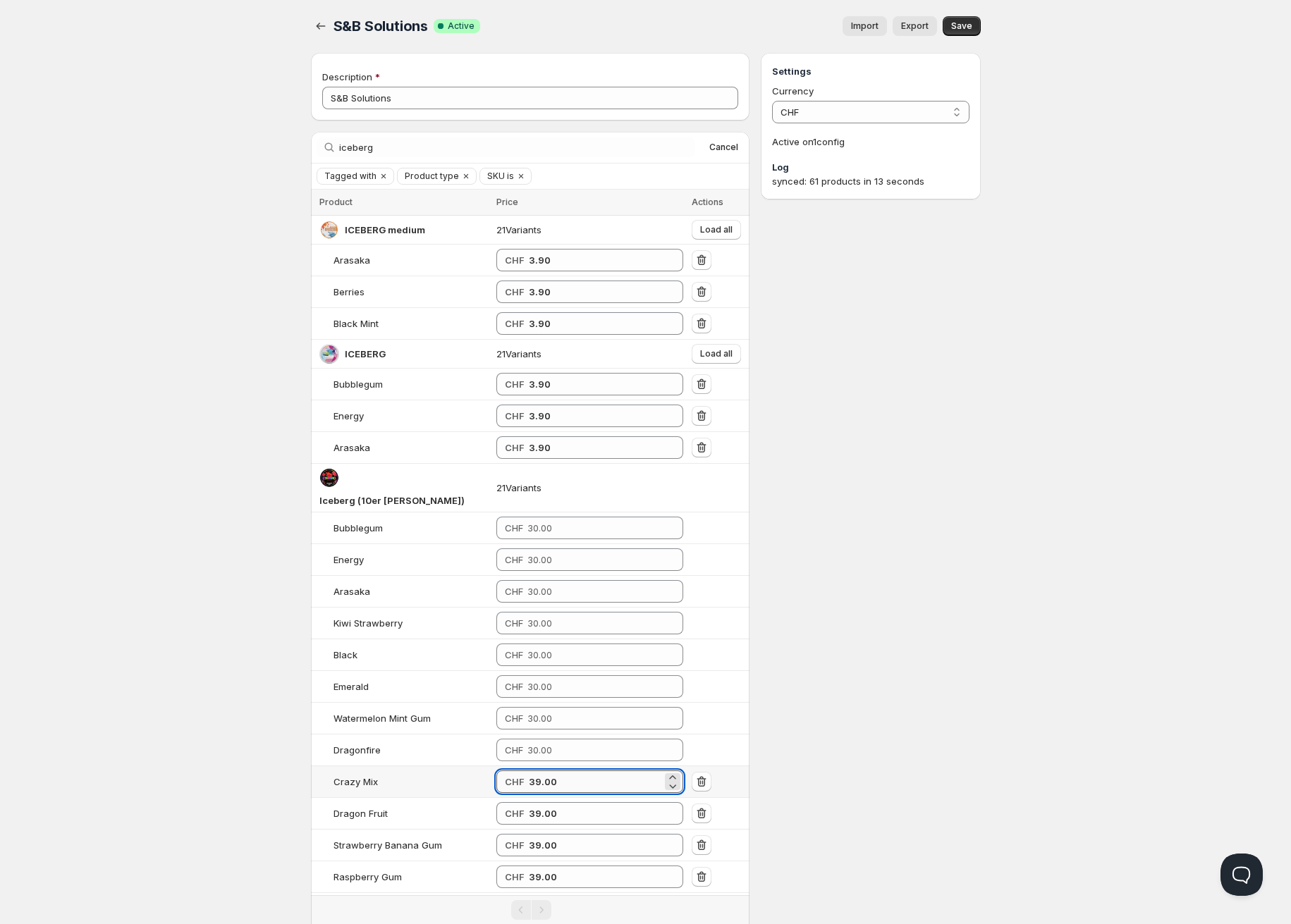
click at [529, 770] on input "39.00" at bounding box center [596, 781] width 133 height 22
paste input "number"
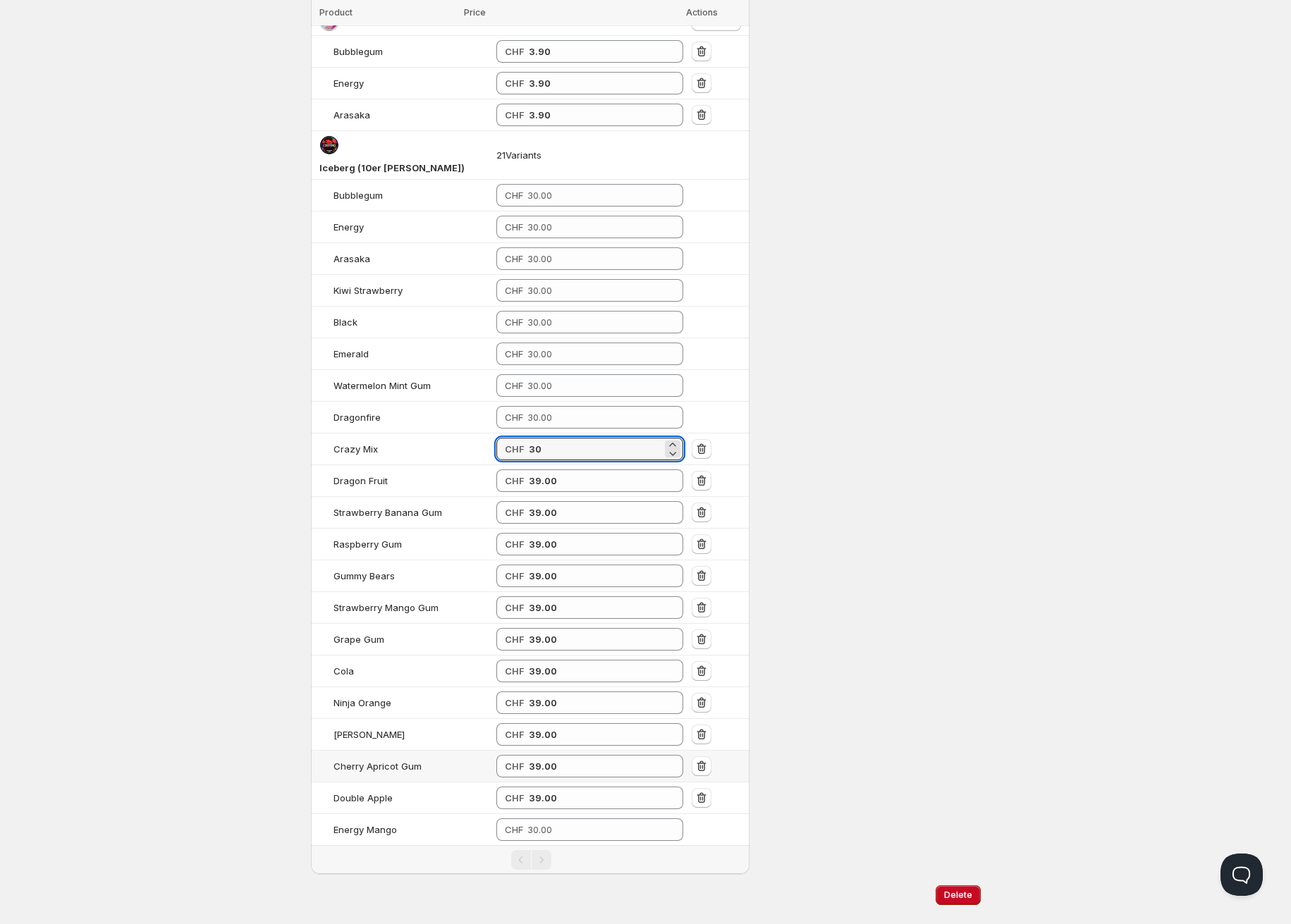
scroll to position [343, 0]
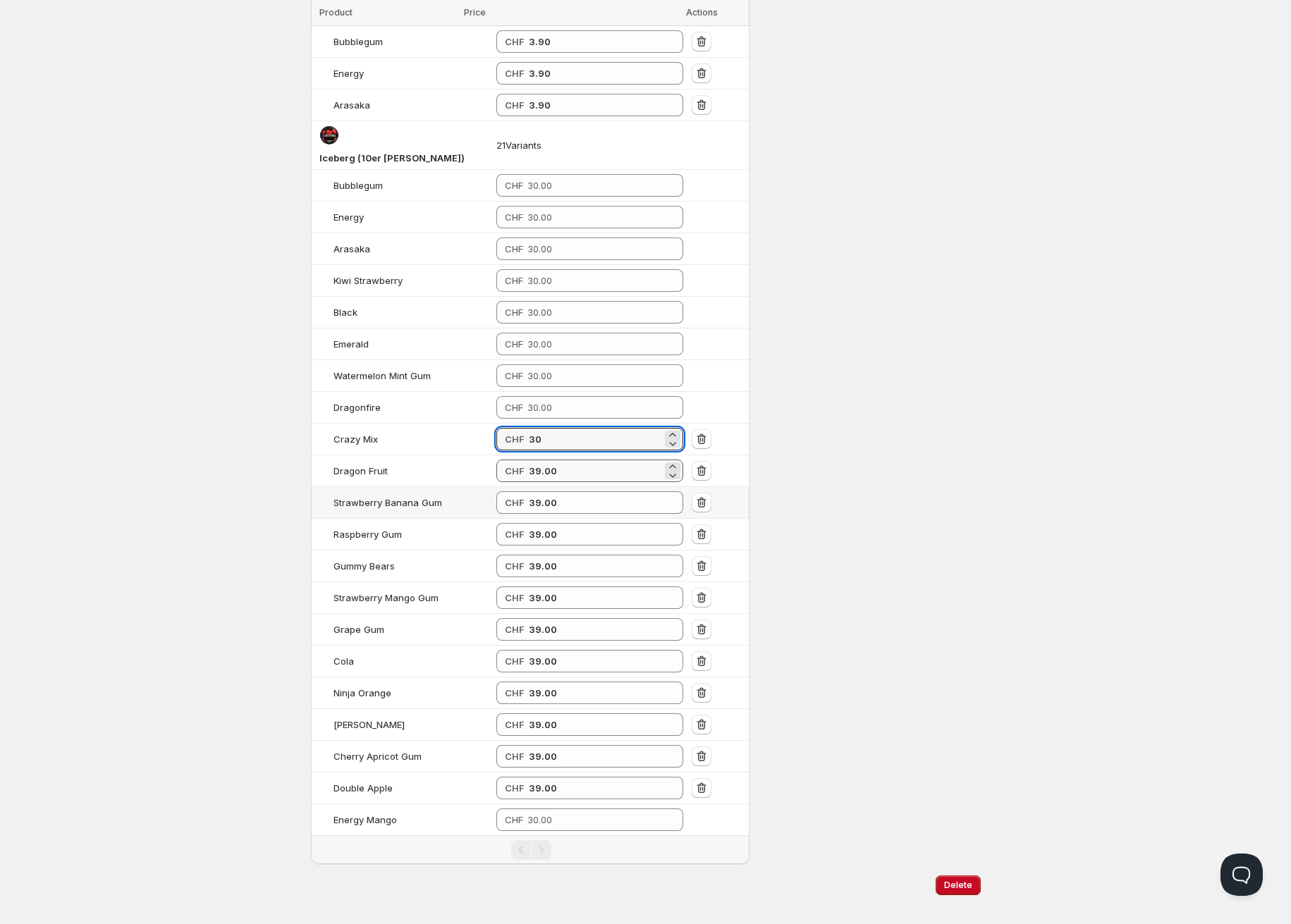
type input "30"
click at [529, 459] on input "39.00" at bounding box center [596, 470] width 133 height 22
paste input "number"
type input "30"
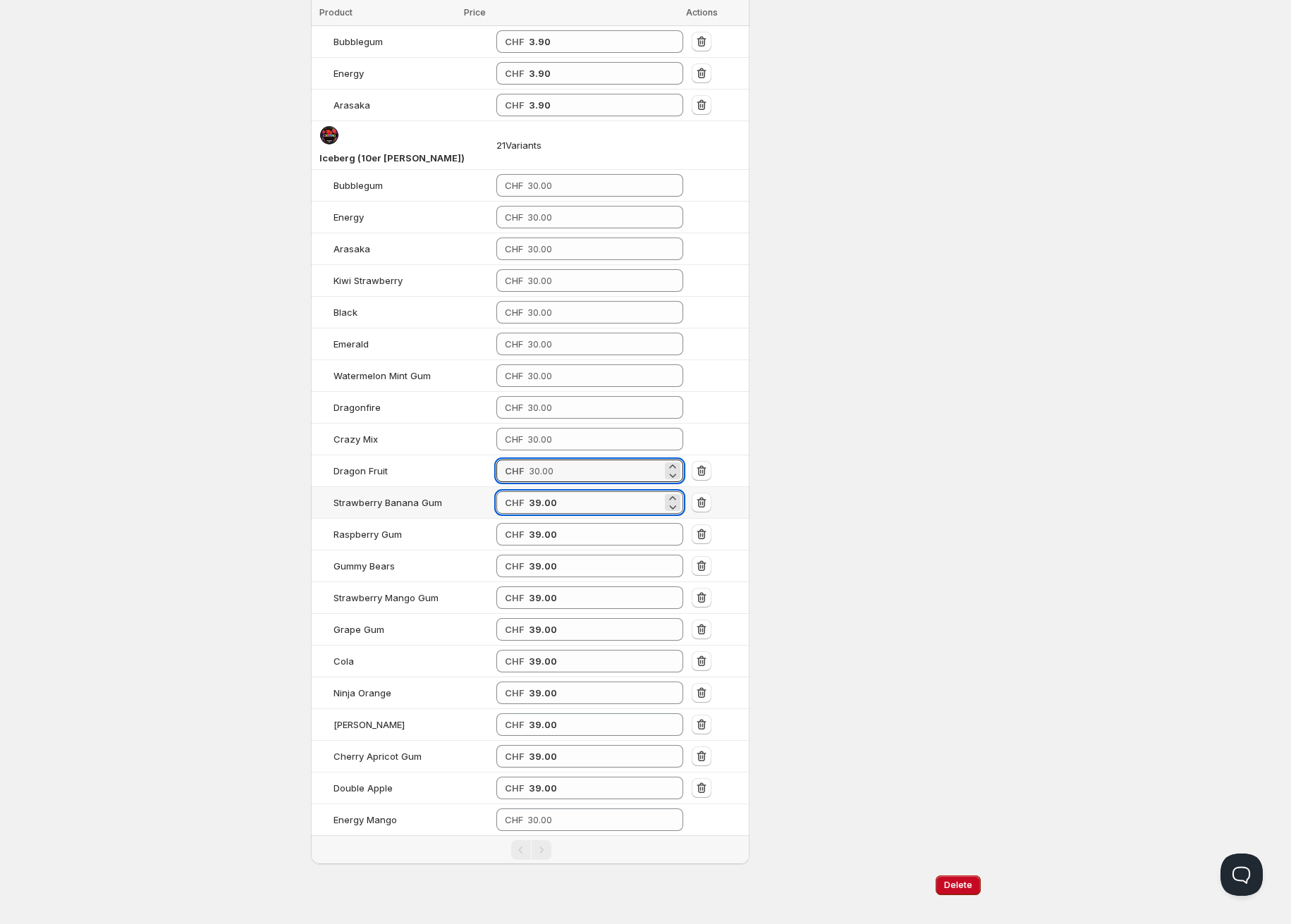
click at [529, 491] on input "39.00" at bounding box center [596, 502] width 133 height 22
paste input "number"
type input "30"
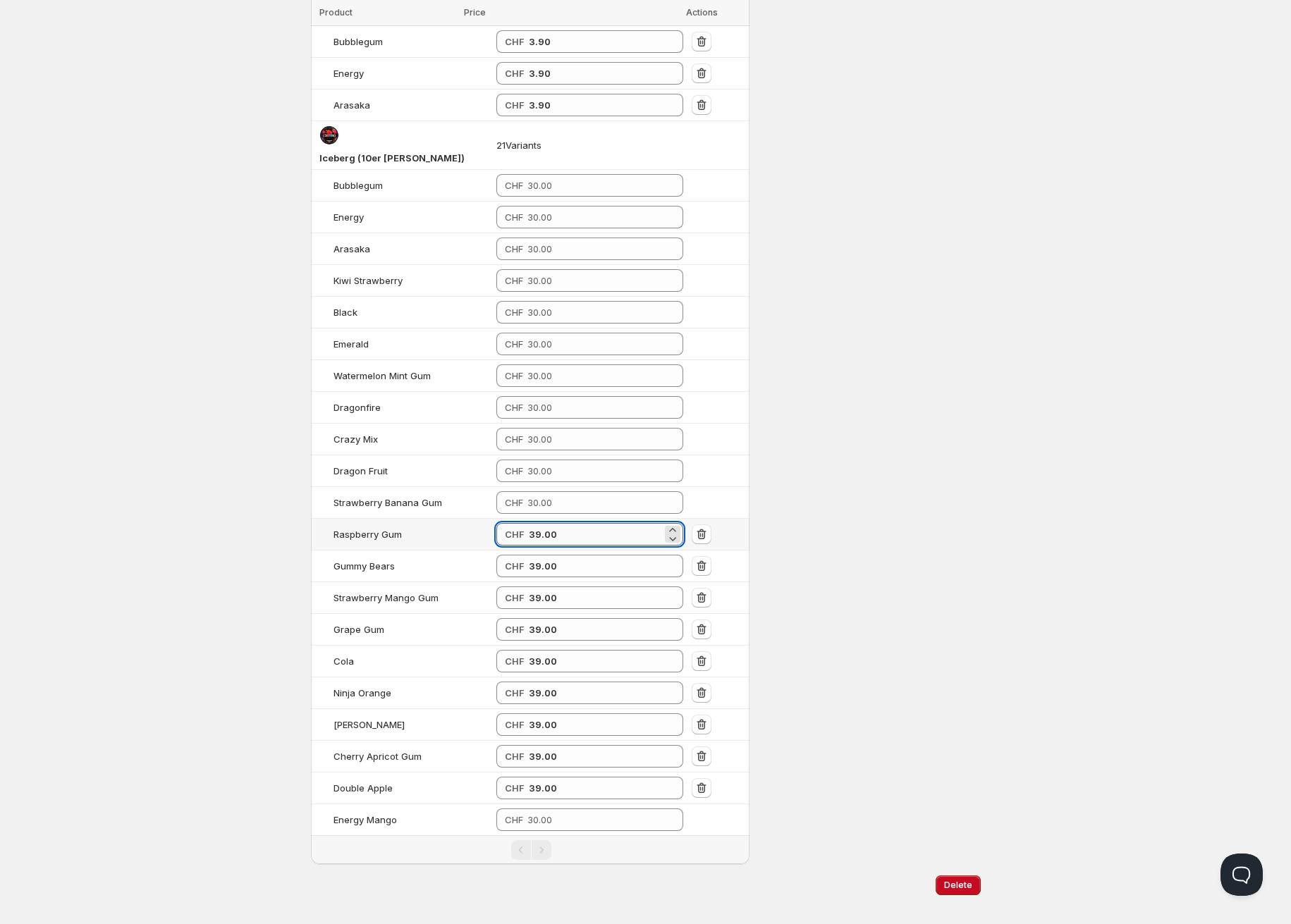
click at [529, 523] on input "39.00" at bounding box center [596, 534] width 133 height 22
paste input "number"
type input "30"
click at [529, 555] on input "39.00" at bounding box center [596, 566] width 133 height 22
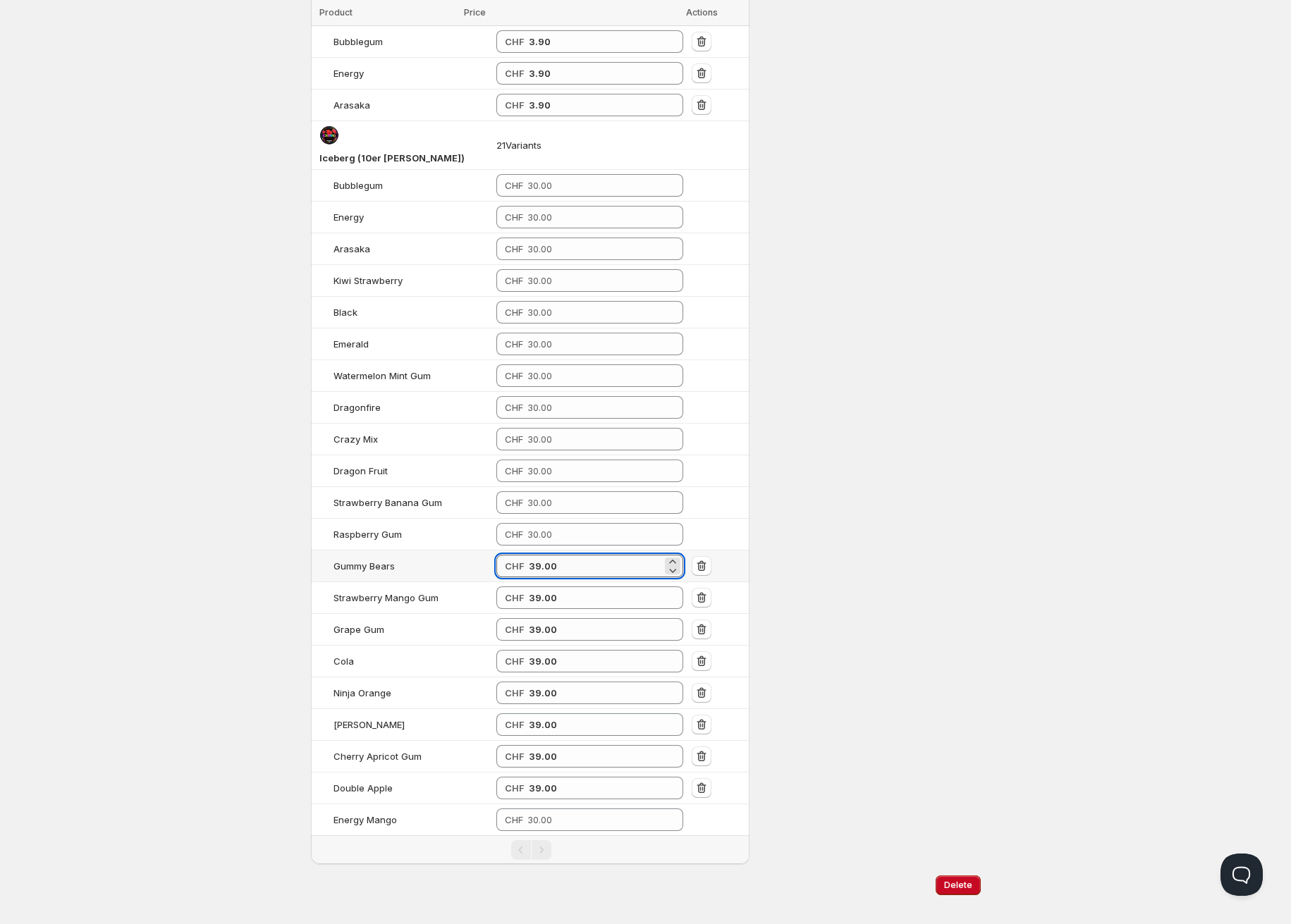
click at [529, 555] on input "39.00" at bounding box center [596, 566] width 133 height 22
paste input "number"
type input "30"
click at [529, 587] on input "39.00" at bounding box center [596, 597] width 133 height 22
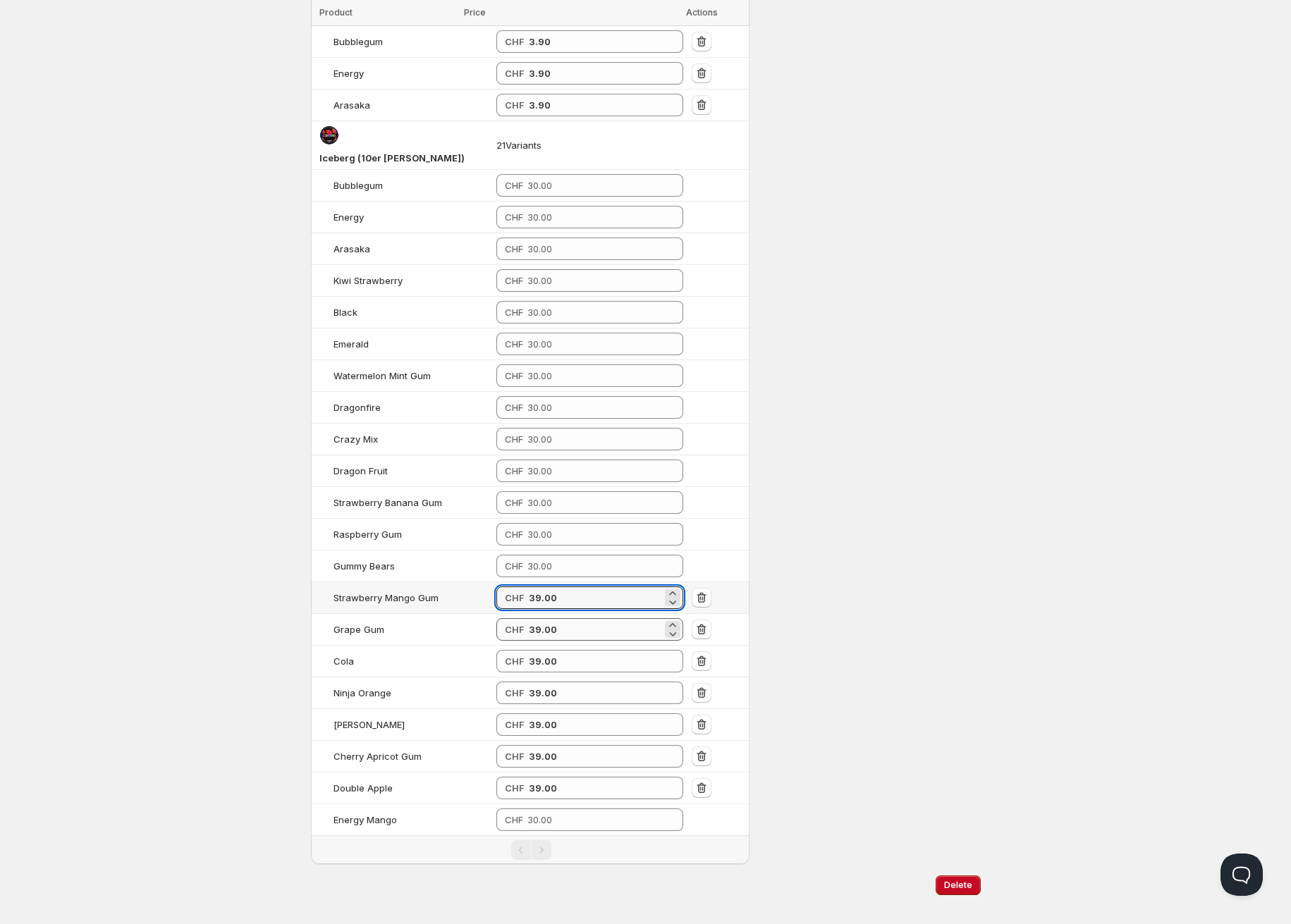
paste input "number"
type input "30"
click at [529, 618] on input "39.00" at bounding box center [596, 629] width 133 height 22
paste input "number"
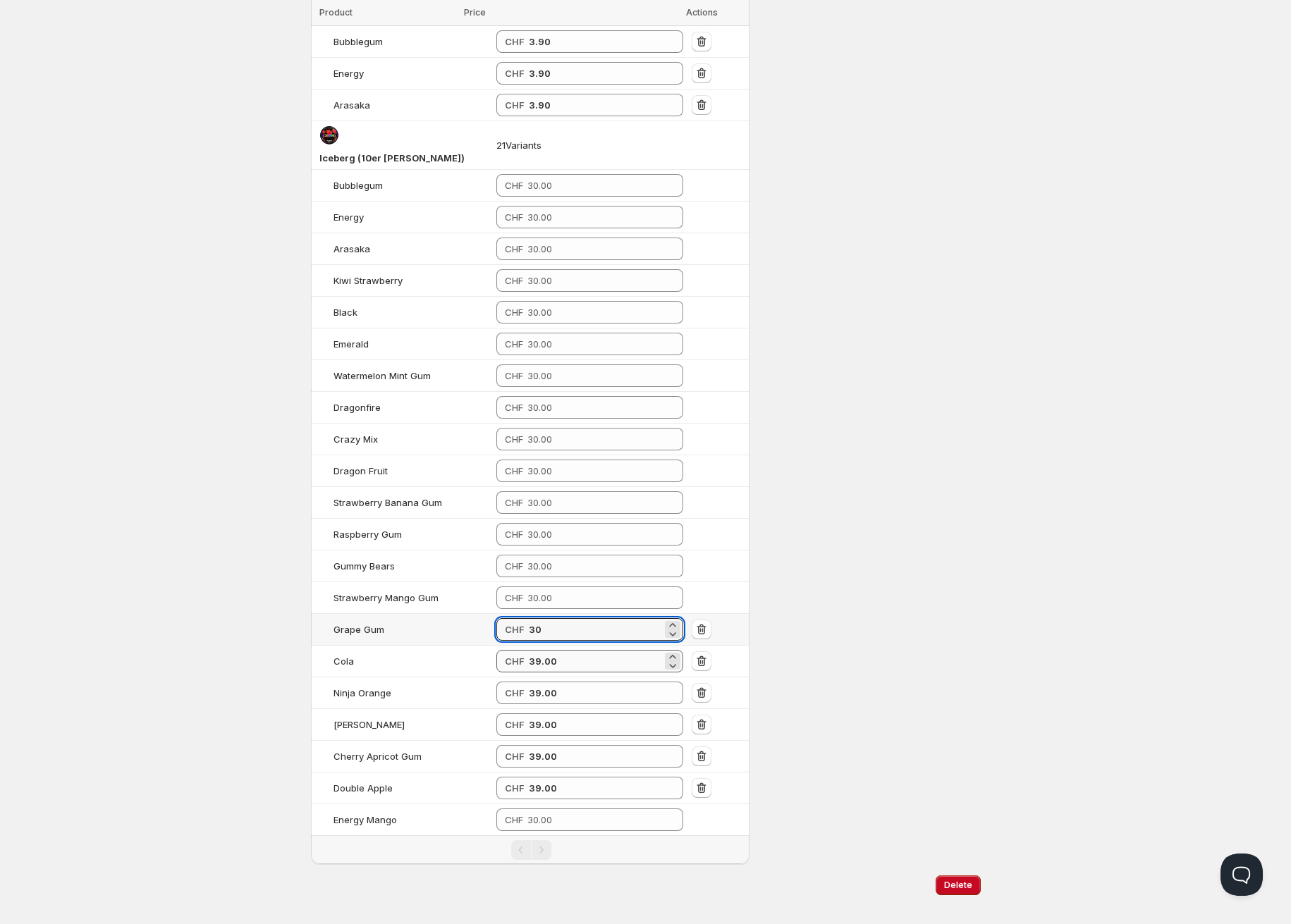
type input "30"
click at [529, 650] on input "39.00" at bounding box center [596, 660] width 133 height 22
paste input "number"
type input "30"
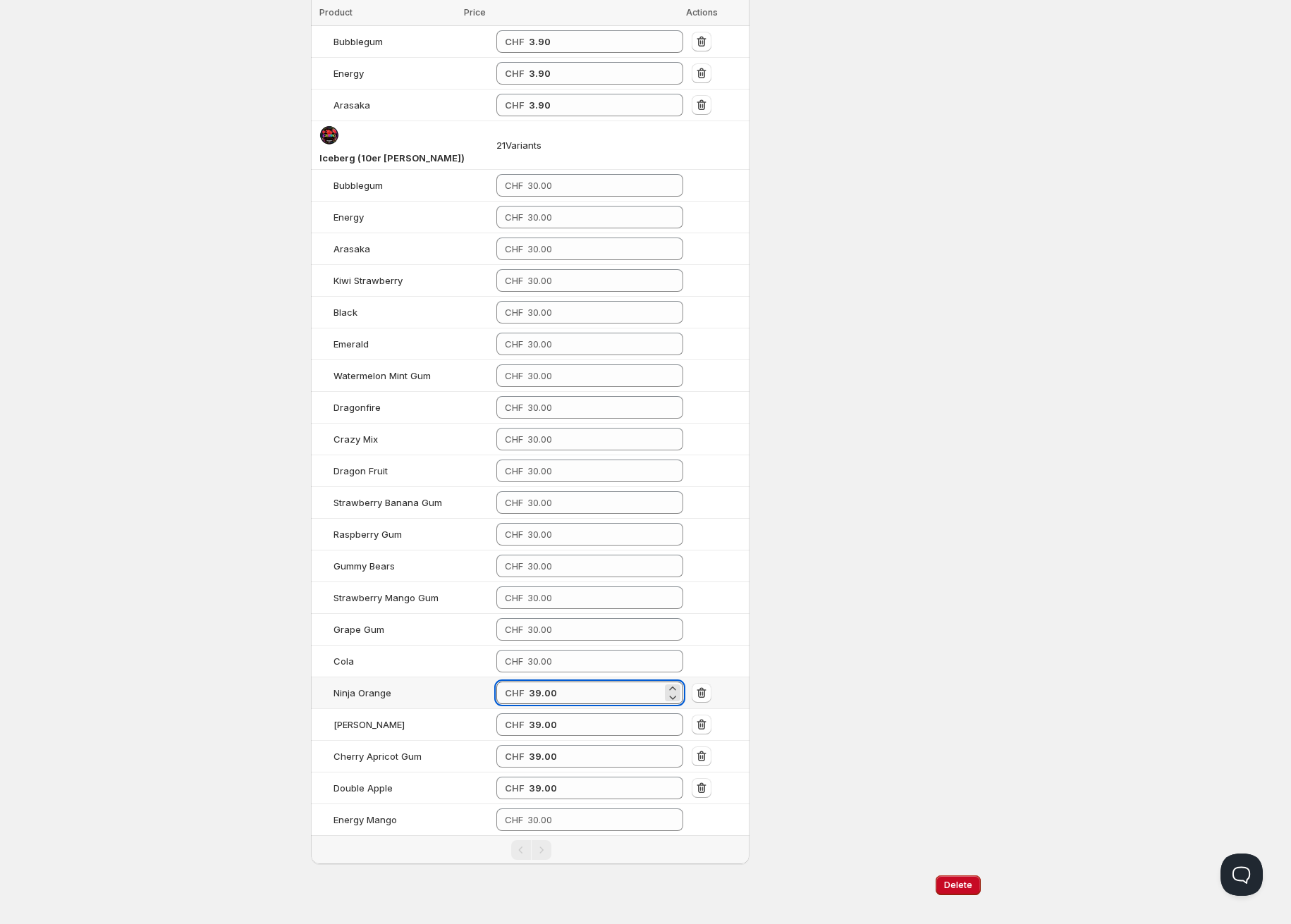
click at [529, 684] on input "39.00" at bounding box center [596, 692] width 133 height 22
paste input "number"
type input "30"
click at [529, 713] on input "39.00" at bounding box center [596, 724] width 133 height 22
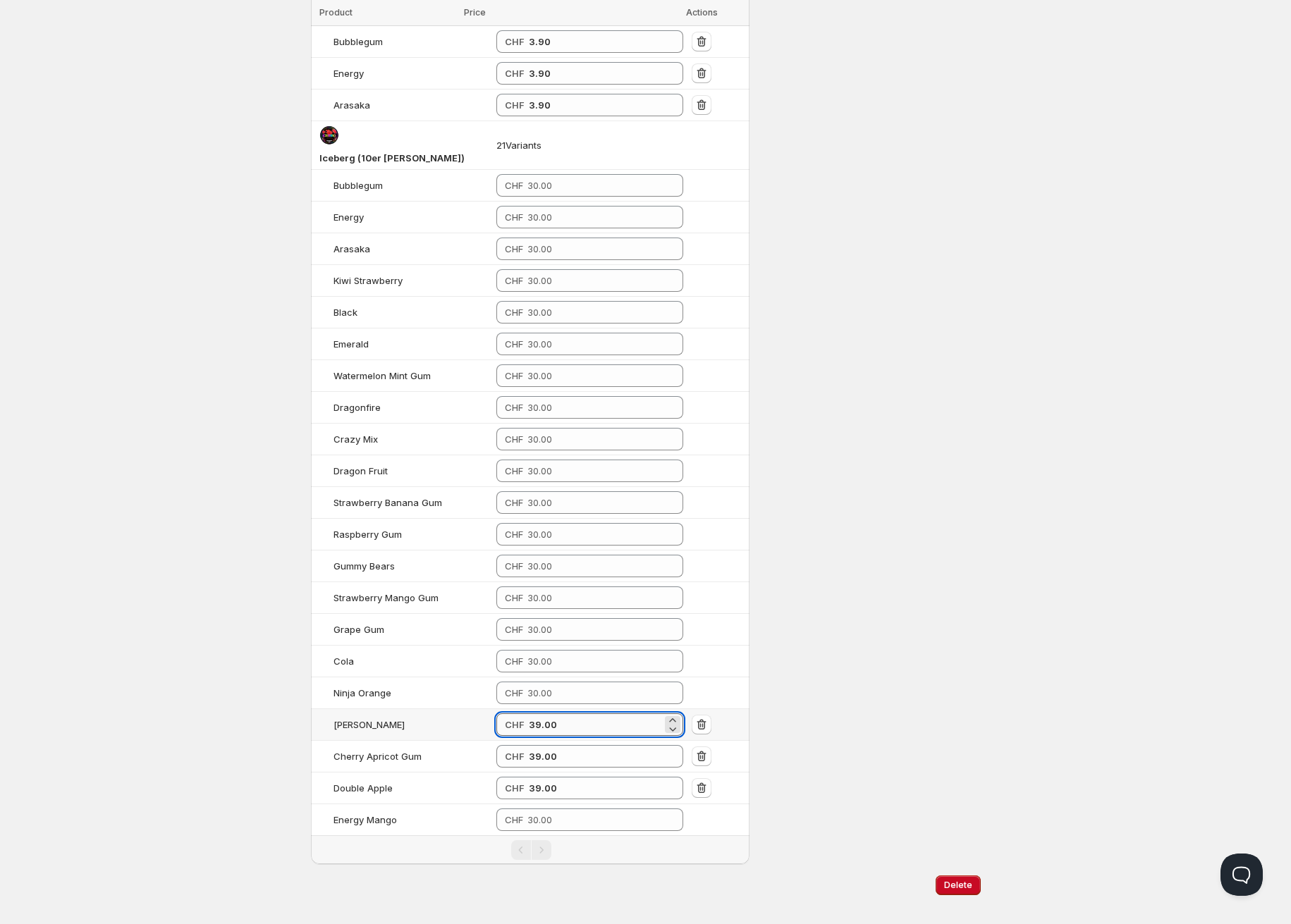
click at [529, 713] on input "39.00" at bounding box center [596, 724] width 133 height 22
paste input "number"
type input "30"
click at [529, 745] on input "39.00" at bounding box center [596, 756] width 133 height 22
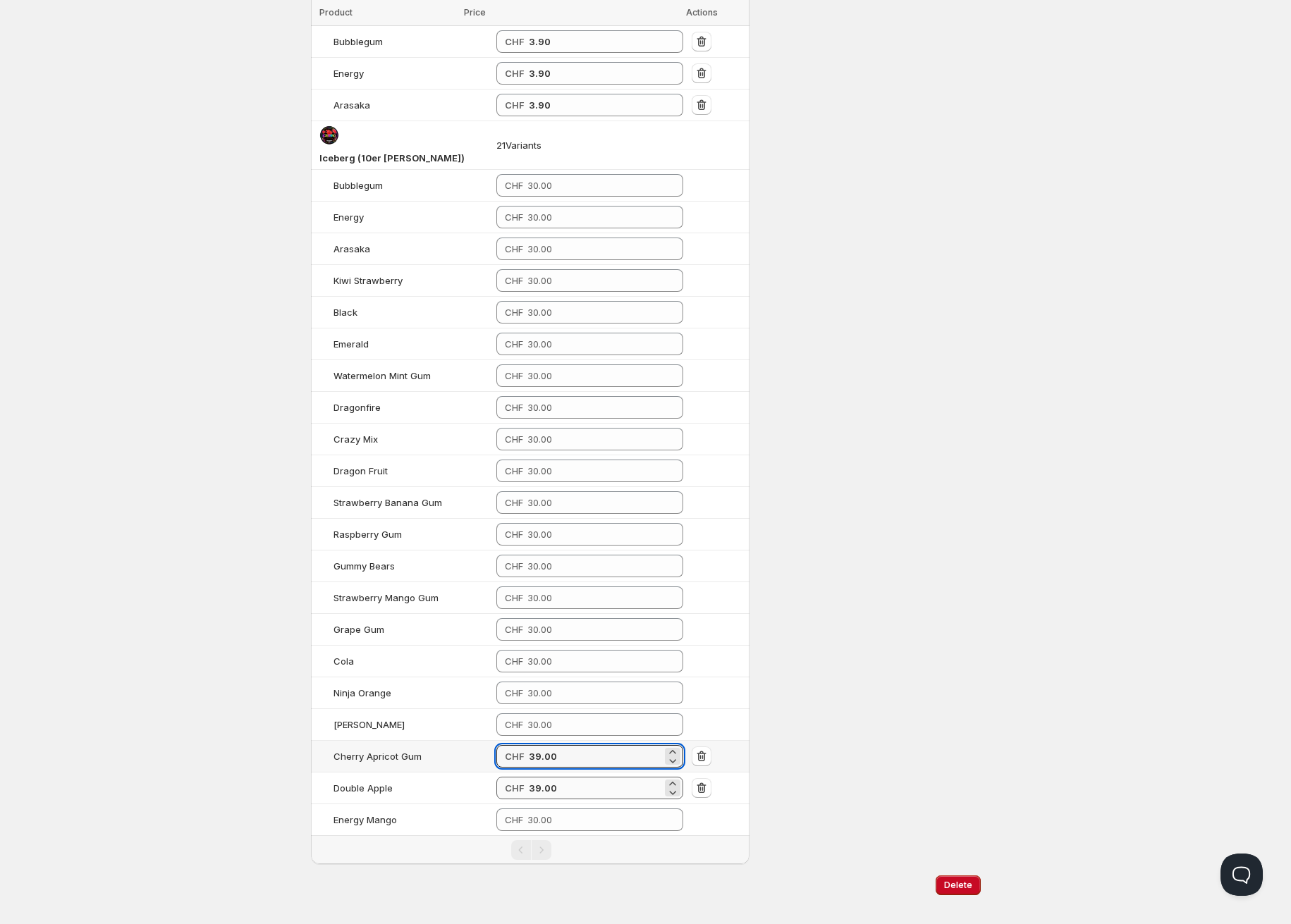
paste input "number"
type input "30"
click at [529, 776] on input "39.00" at bounding box center [596, 787] width 133 height 22
paste input "number"
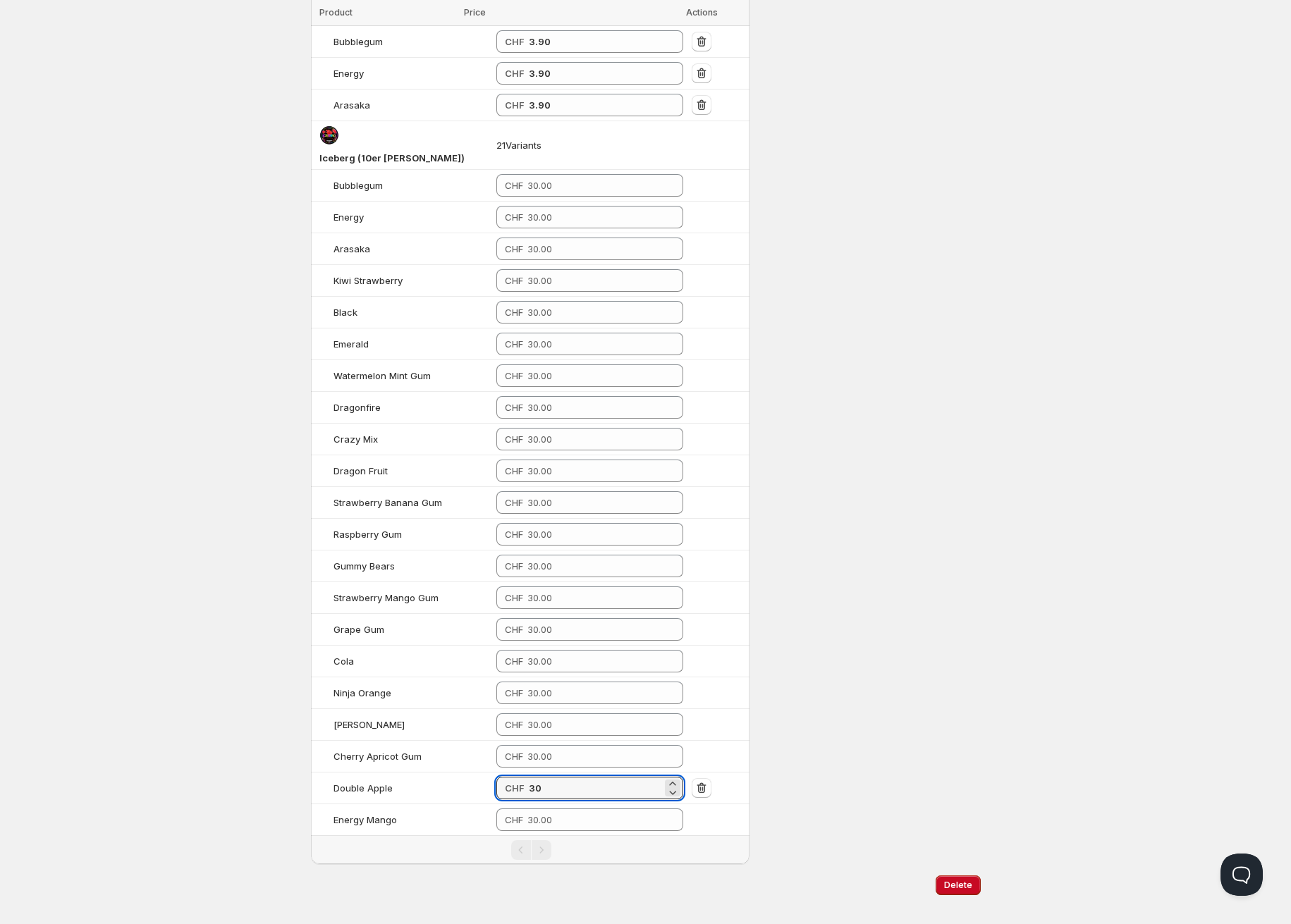
type input "30"
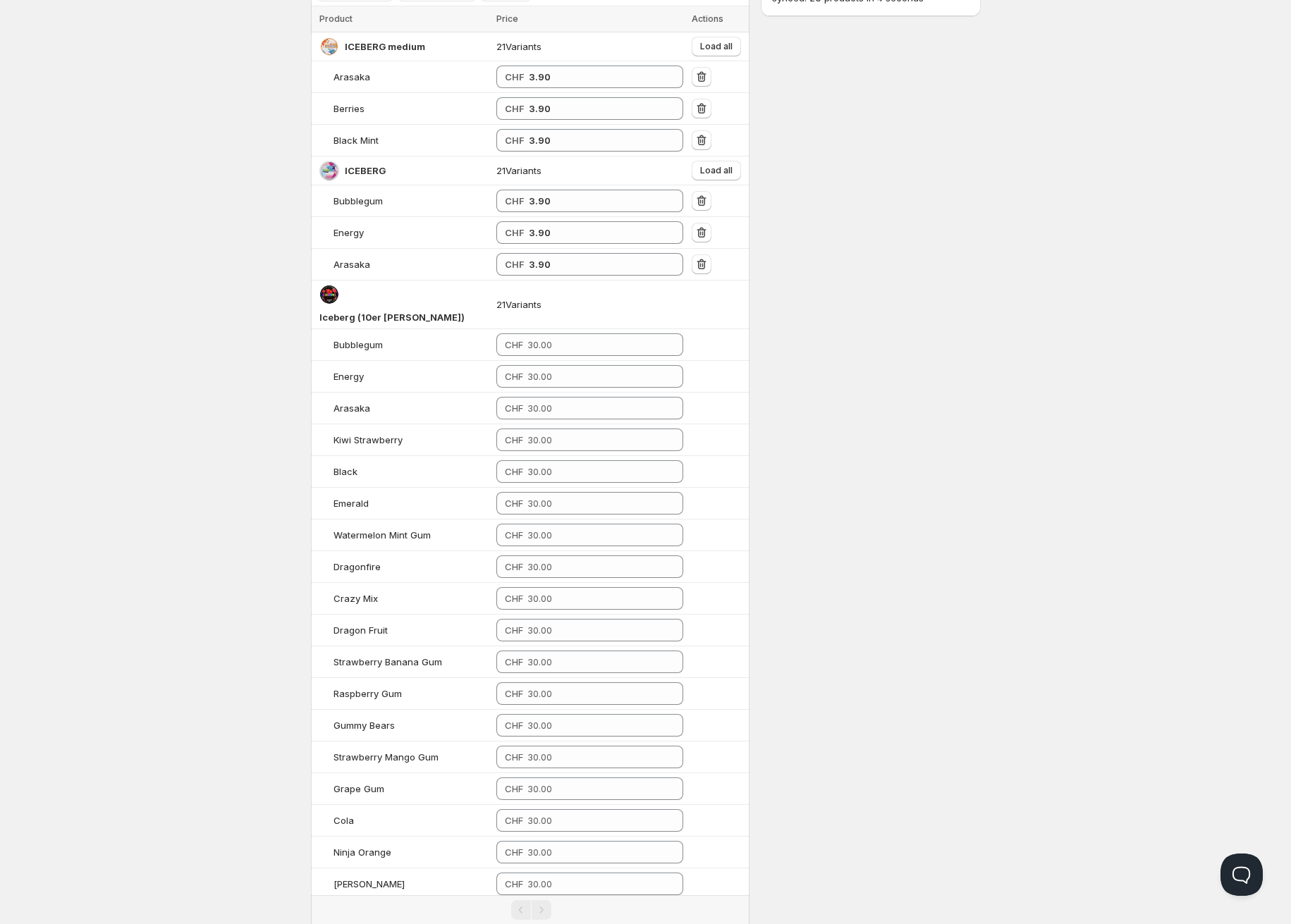
scroll to position [0, 0]
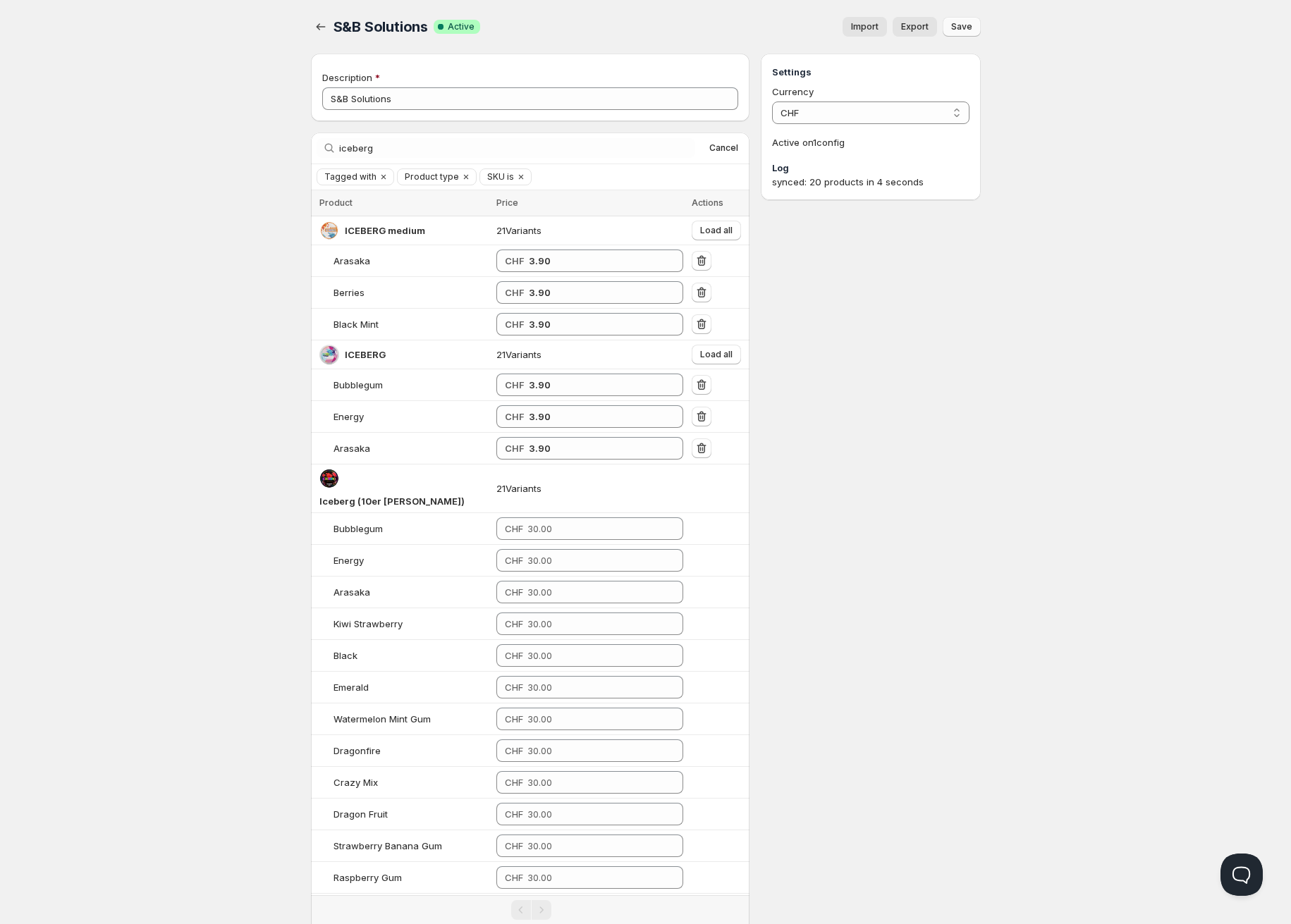
click at [957, 30] on span "Save" at bounding box center [961, 27] width 21 height 12
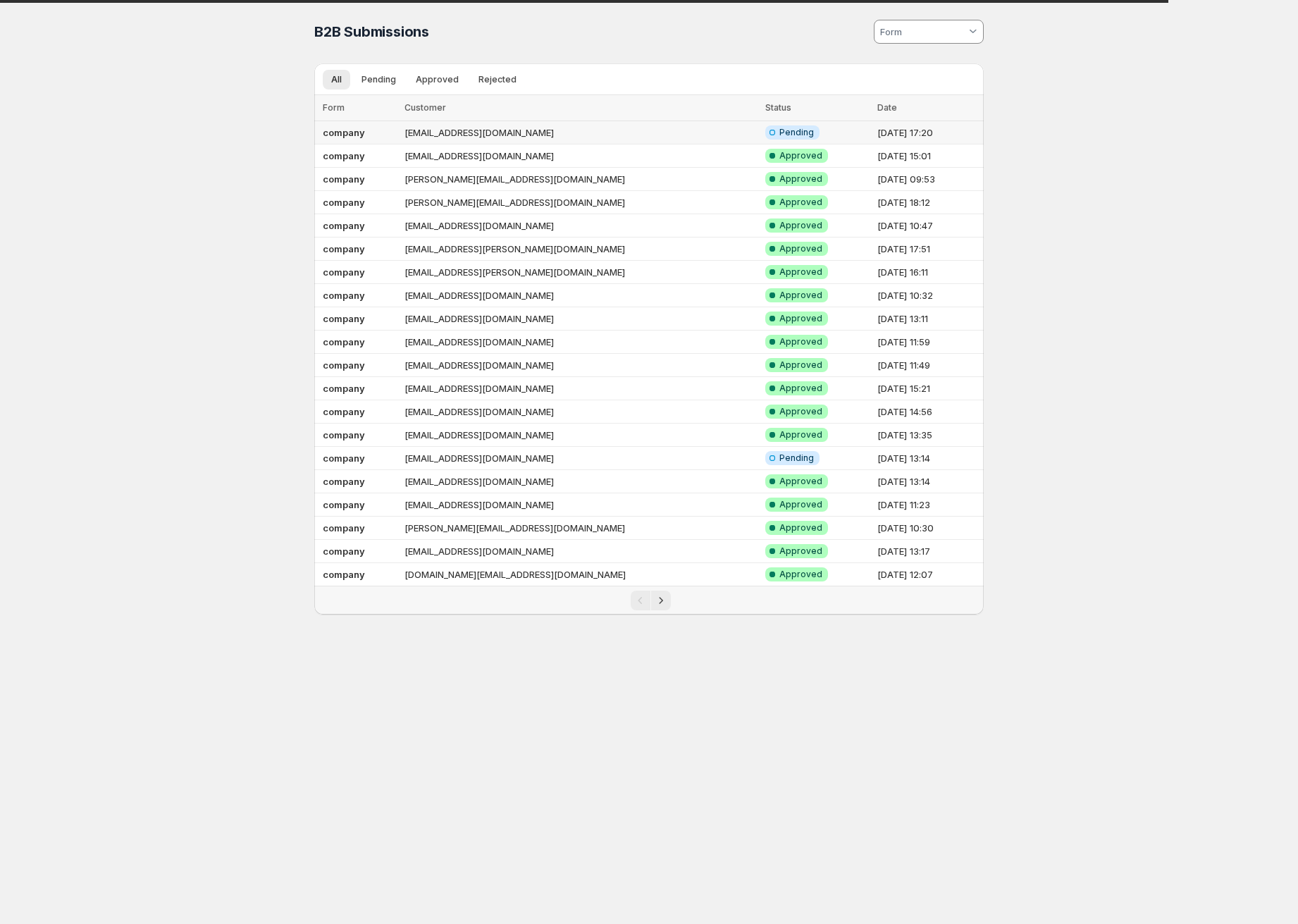
click at [761, 131] on td "Info Incomplete Pending" at bounding box center [817, 133] width 112 height 23
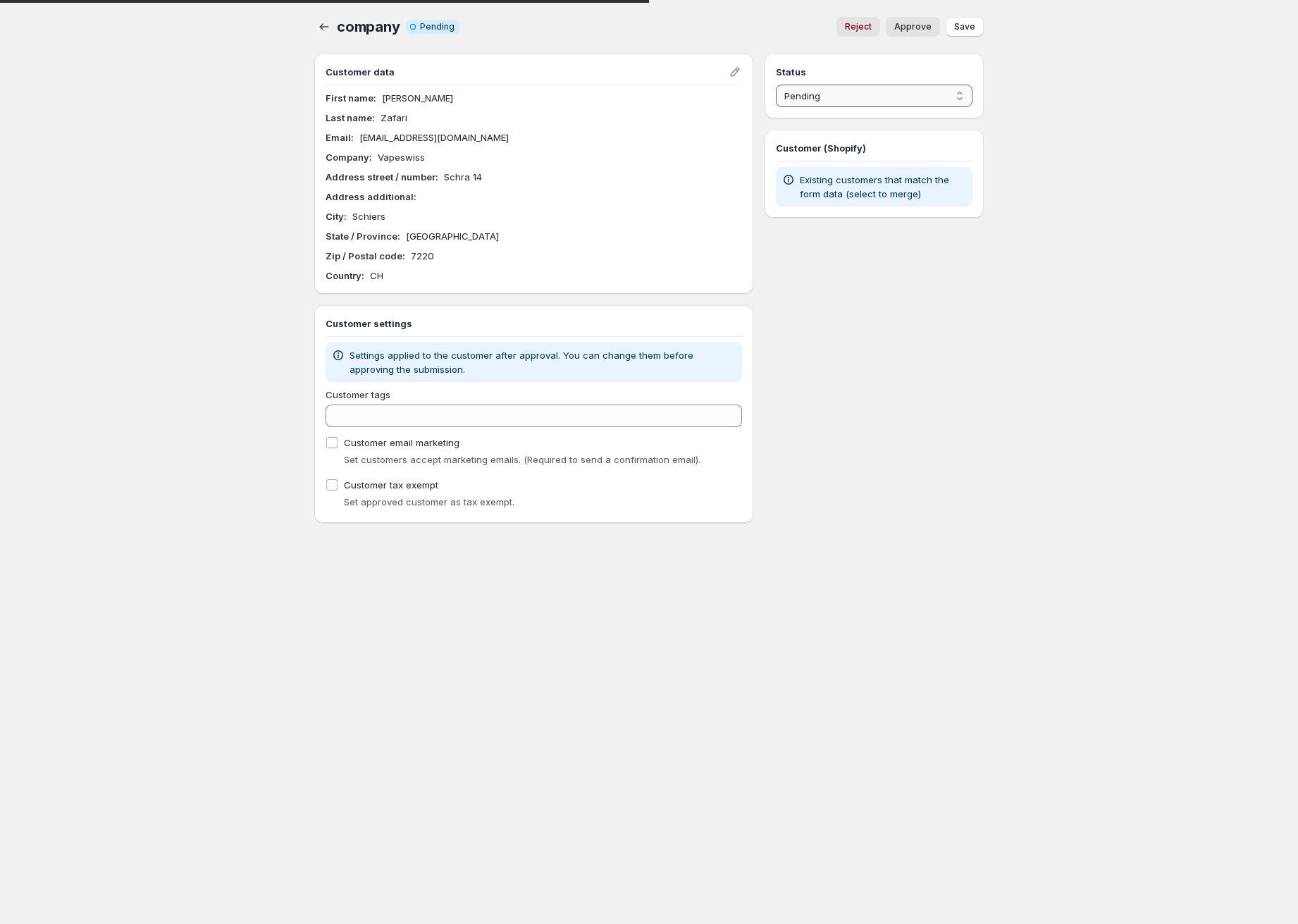
drag, startPoint x: 901, startPoint y: 95, endPoint x: 893, endPoint y: 106, distance: 13.6
click at [901, 95] on select "Pending Approved Rejected Ignored Spam" at bounding box center [874, 96] width 196 height 22
select select "1"
click at [776, 85] on select "Pending Approved Rejected Ignored Spam" at bounding box center [874, 96] width 196 height 22
click at [961, 28] on span "Save" at bounding box center [965, 27] width 21 height 12
